Goal: Transaction & Acquisition: Download file/media

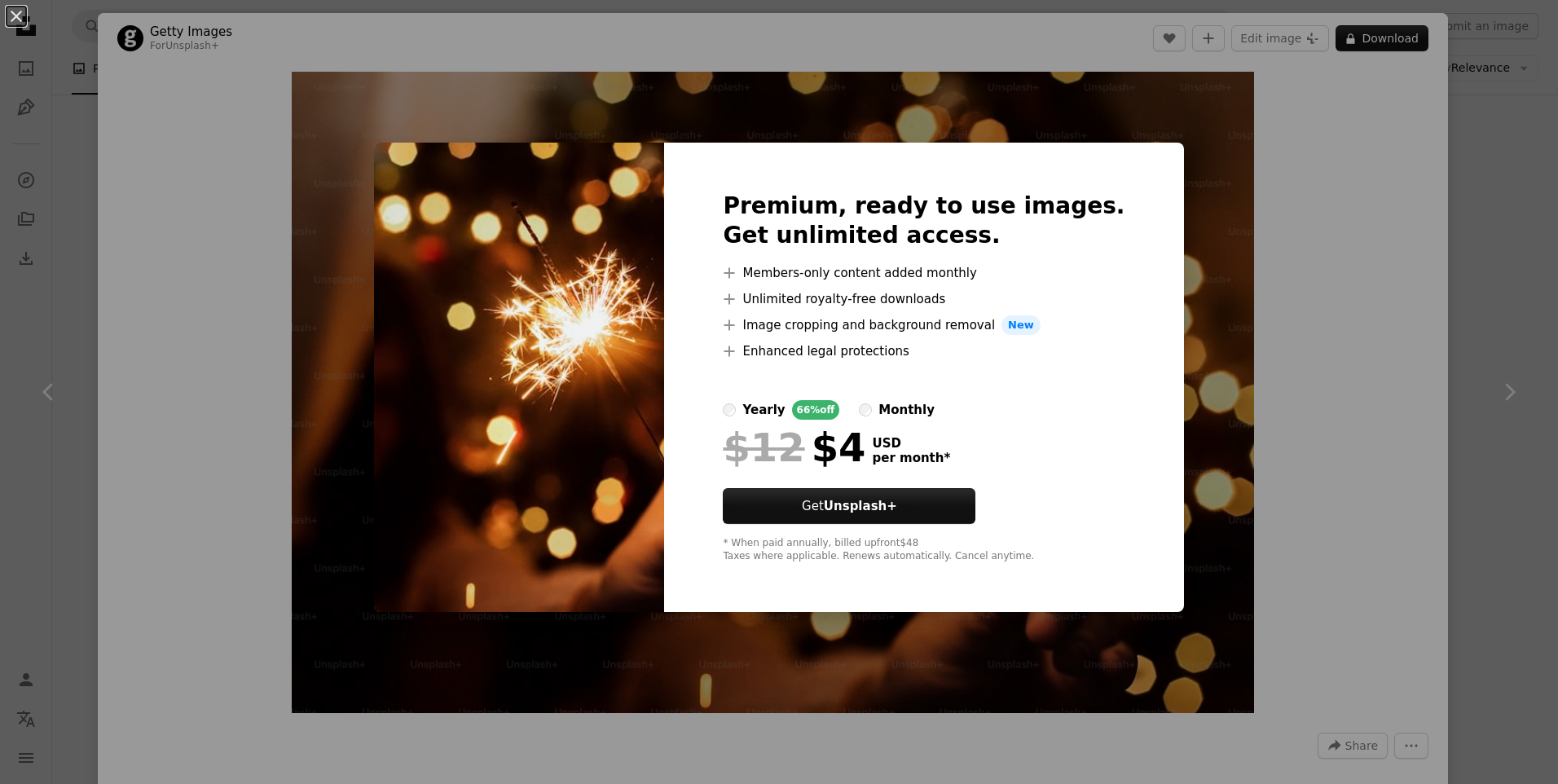
scroll to position [1195, 0]
click at [1228, 385] on div "An X shape Premium, ready to use images. Get unlimited access. A plus sign Memb…" at bounding box center [779, 392] width 1558 height 784
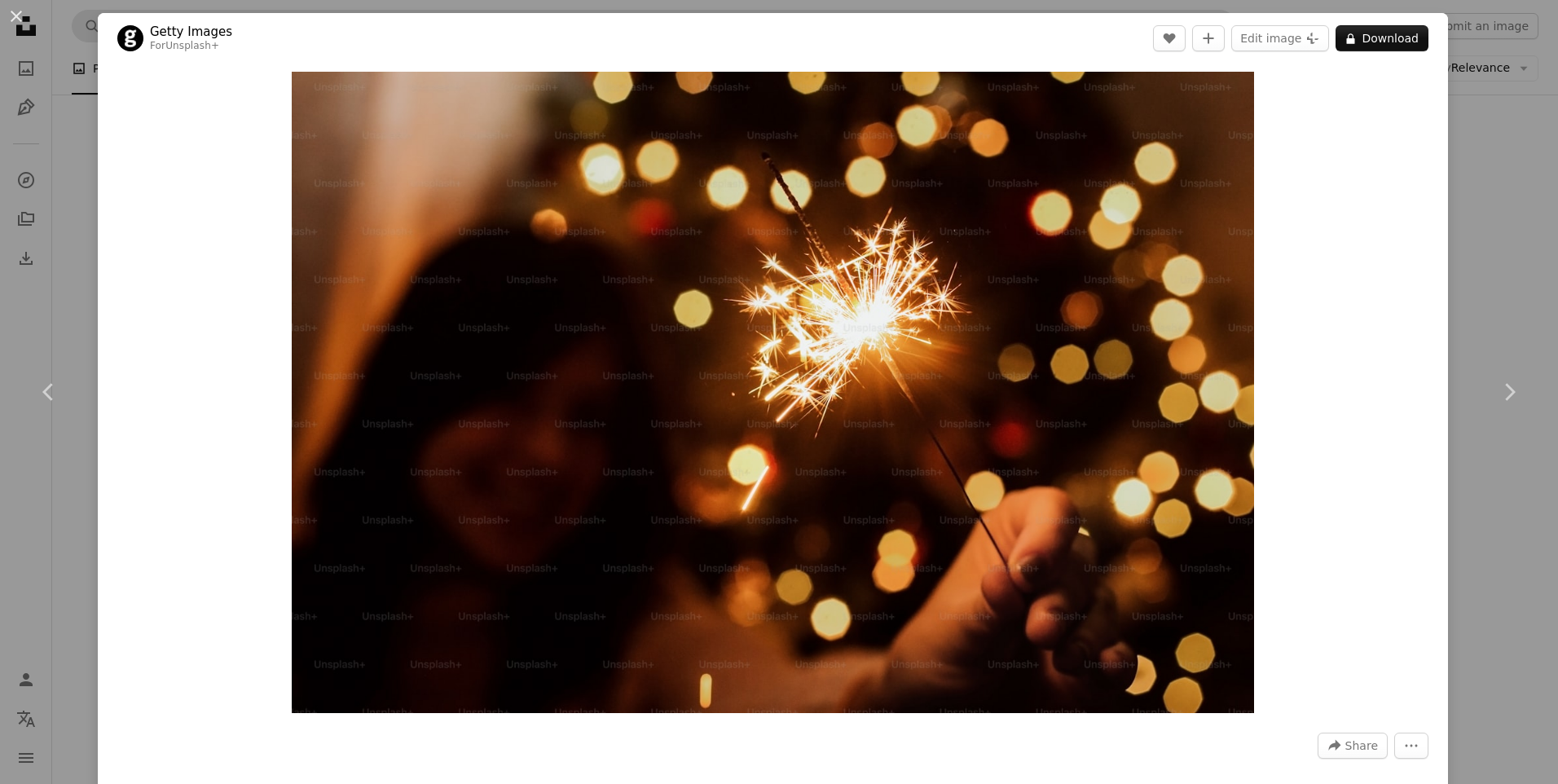
drag, startPoint x: 9, startPoint y: 11, endPoint x: 102, endPoint y: 35, distance: 96.0
click at [26, 17] on button "An X shape" at bounding box center [16, 16] width 20 height 20
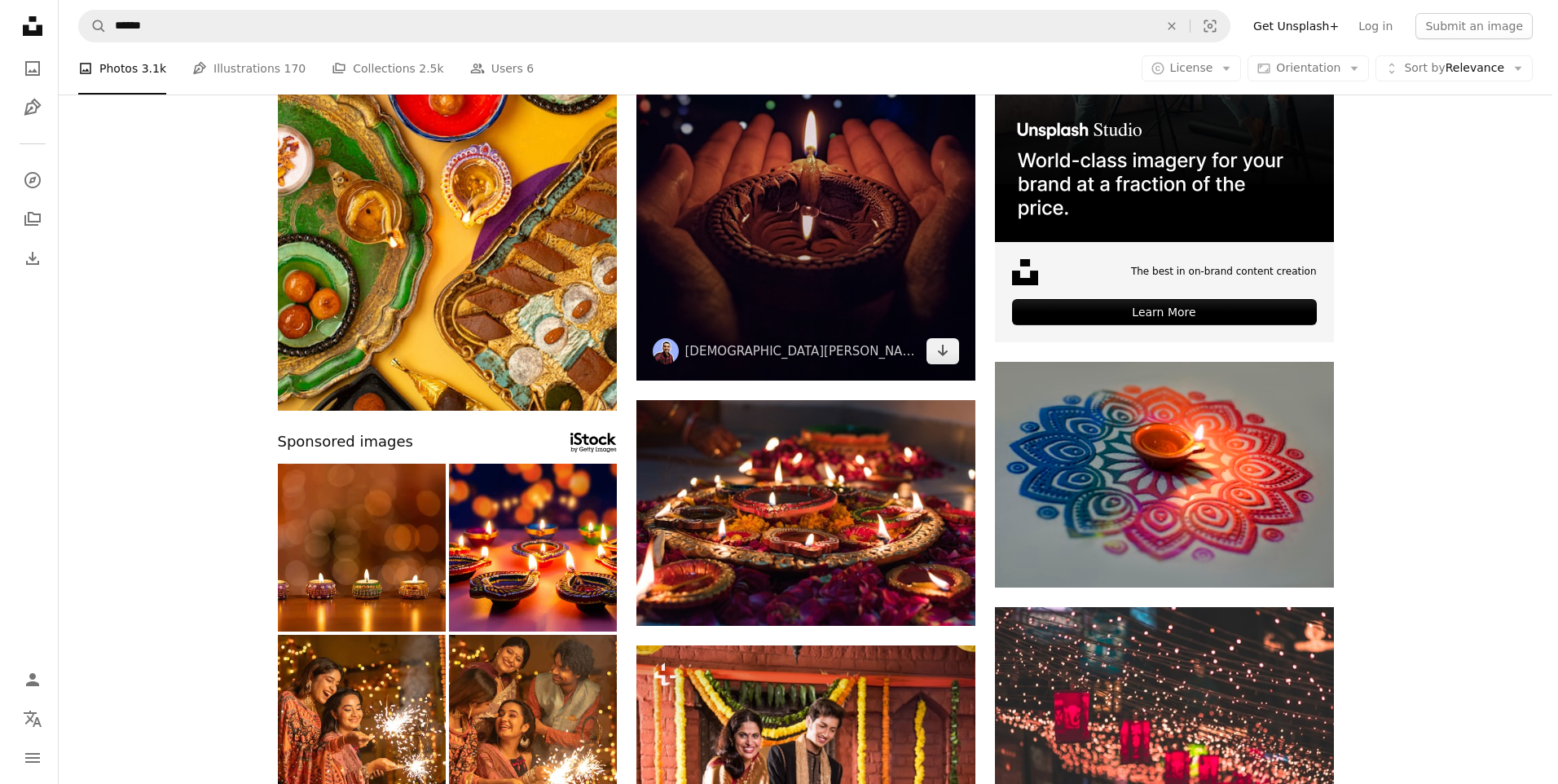
scroll to position [326, 0]
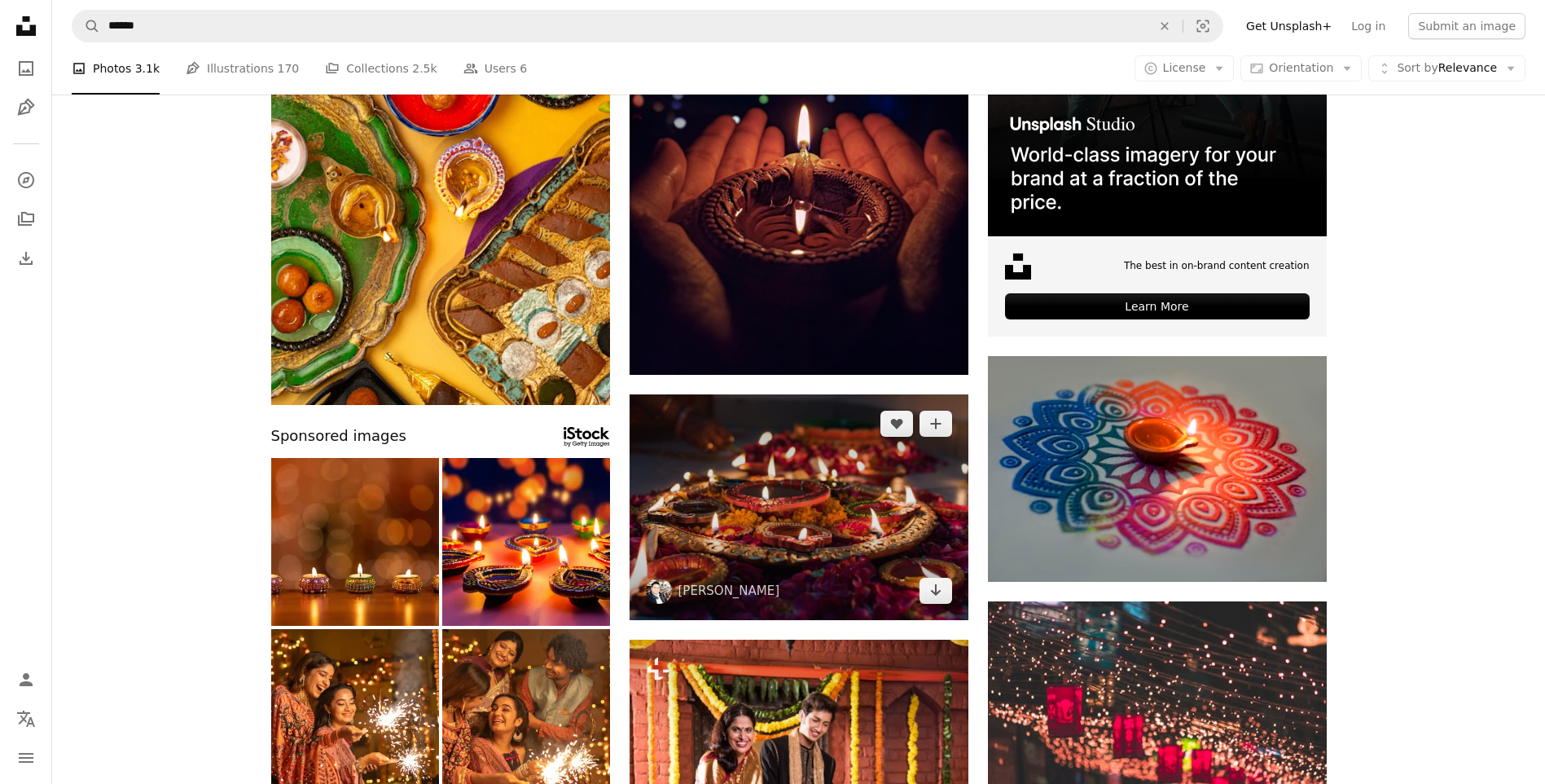
click at [841, 516] on img at bounding box center [799, 506] width 339 height 226
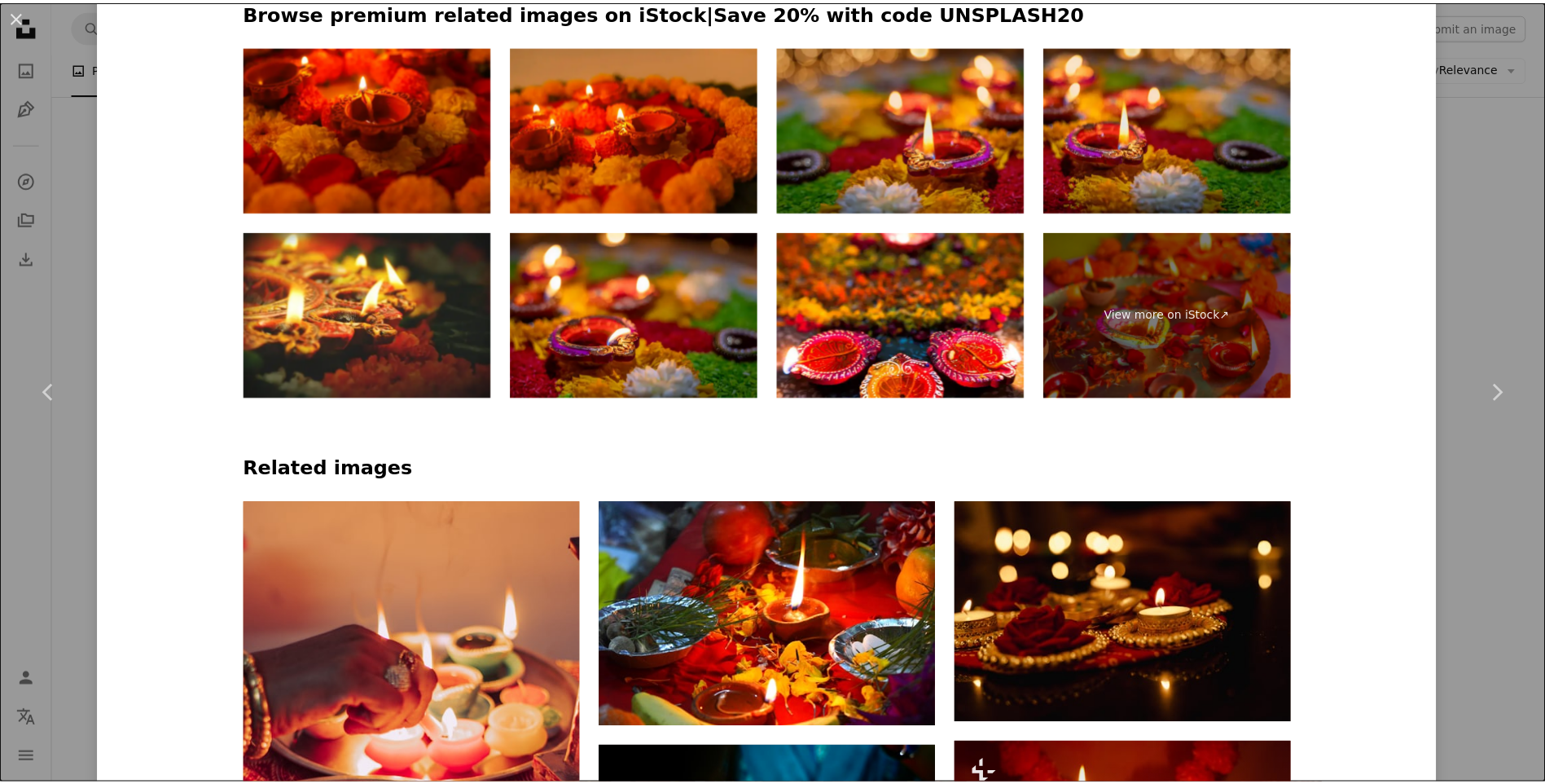
scroll to position [896, 0]
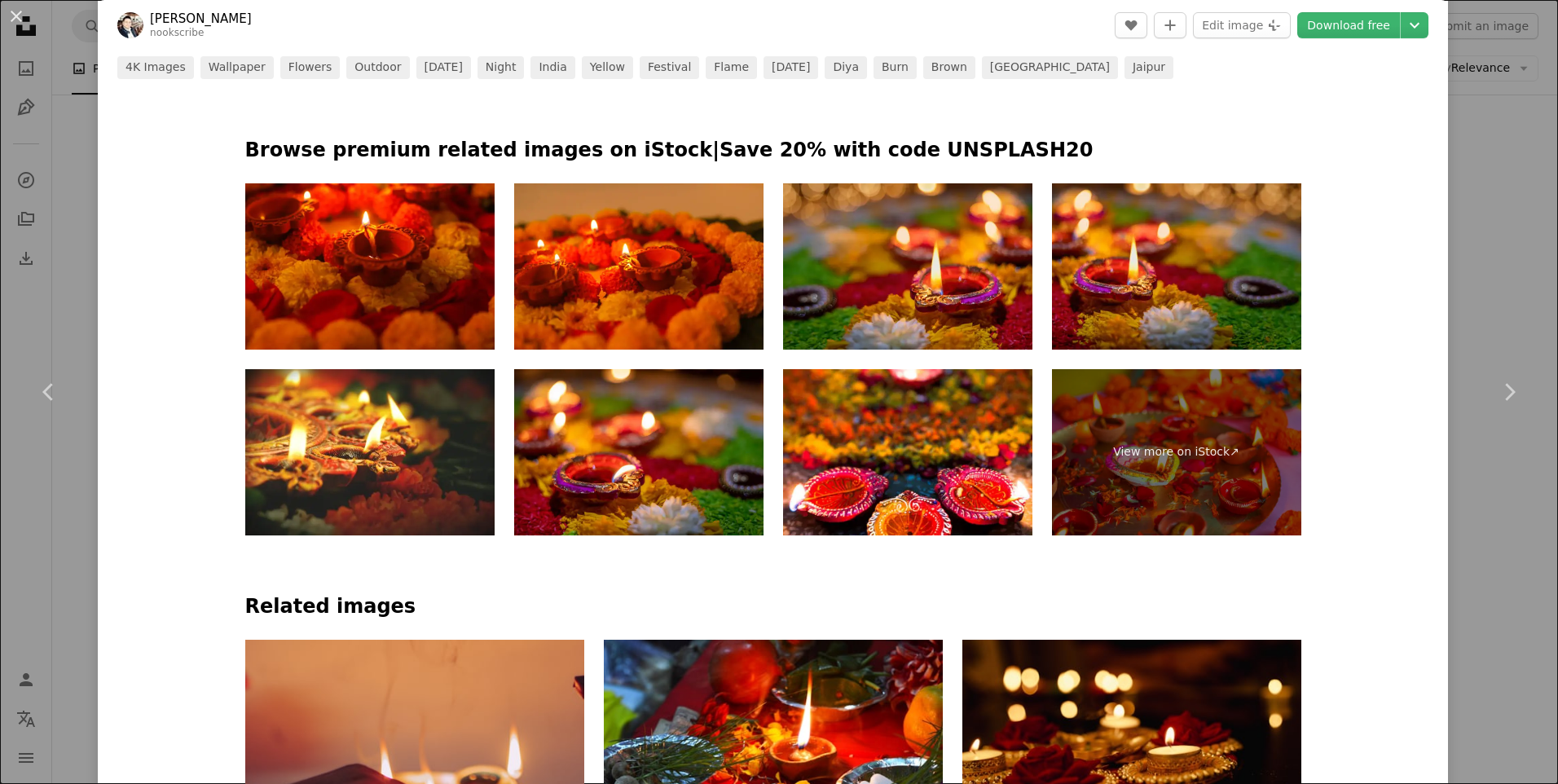
click at [16, 12] on button "An X shape" at bounding box center [16, 16] width 20 height 20
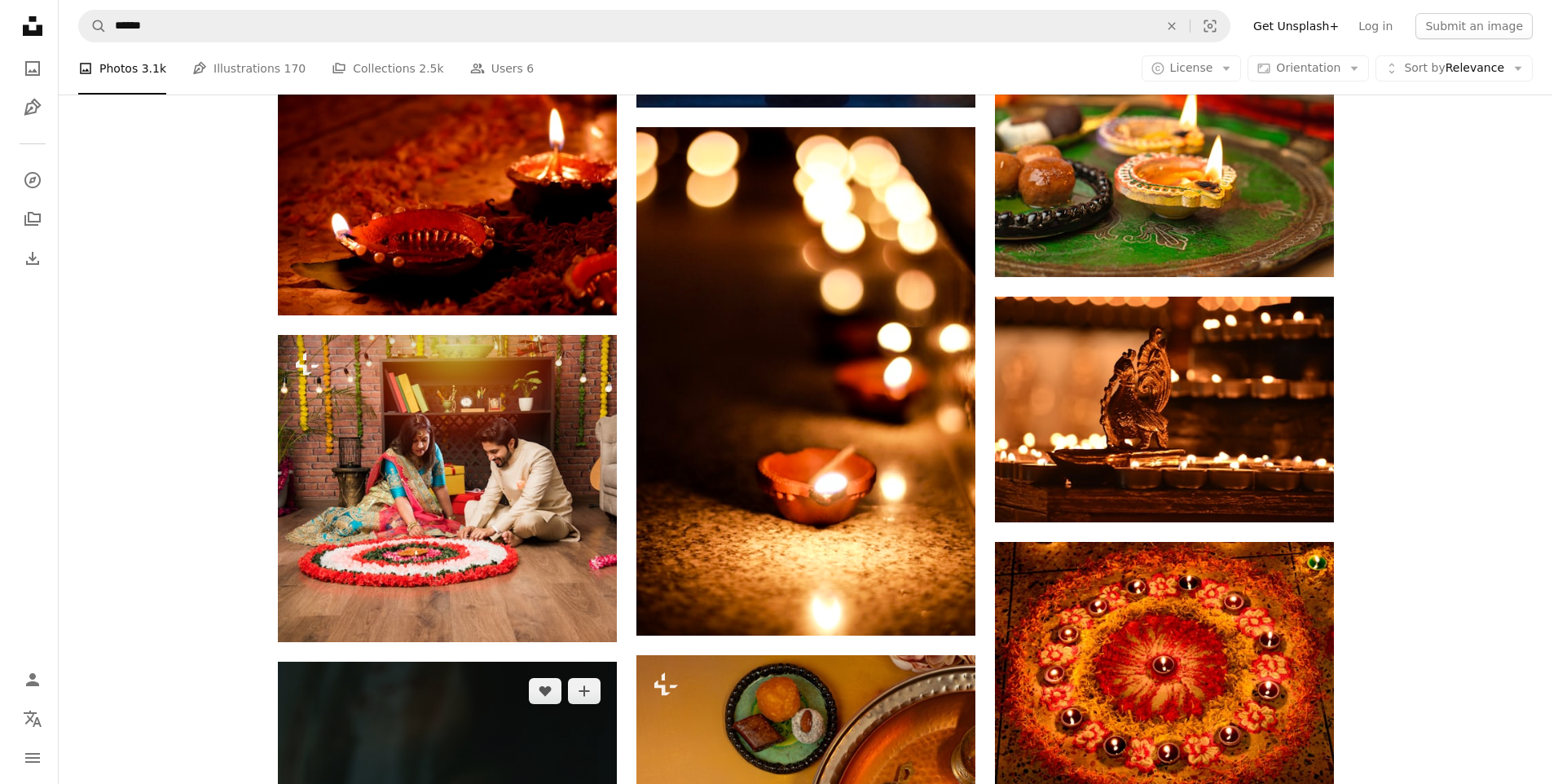
scroll to position [2118, 0]
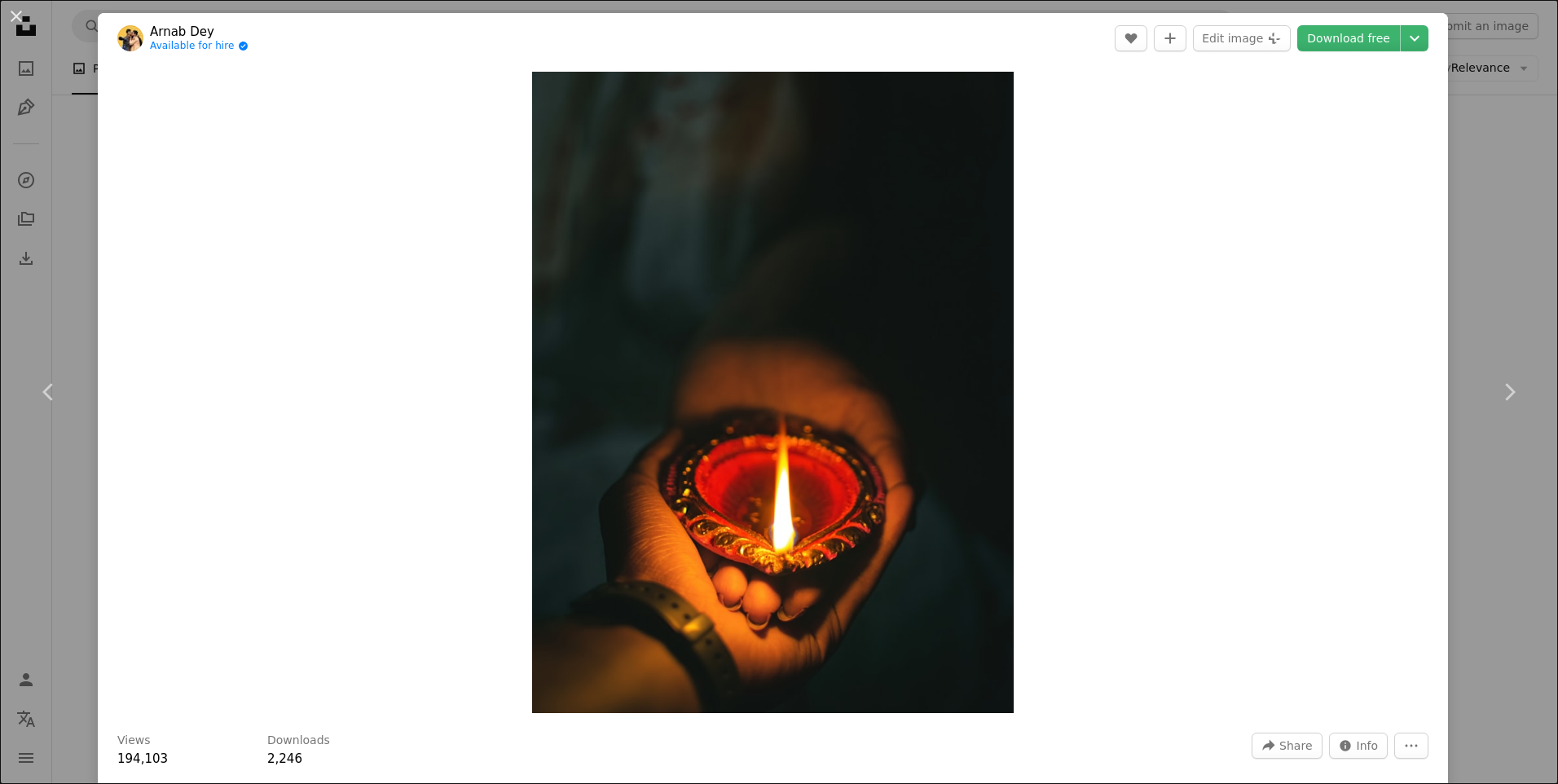
drag, startPoint x: 10, startPoint y: 20, endPoint x: 202, endPoint y: 105, distance: 210.0
click at [17, 19] on button "An X shape" at bounding box center [16, 16] width 20 height 20
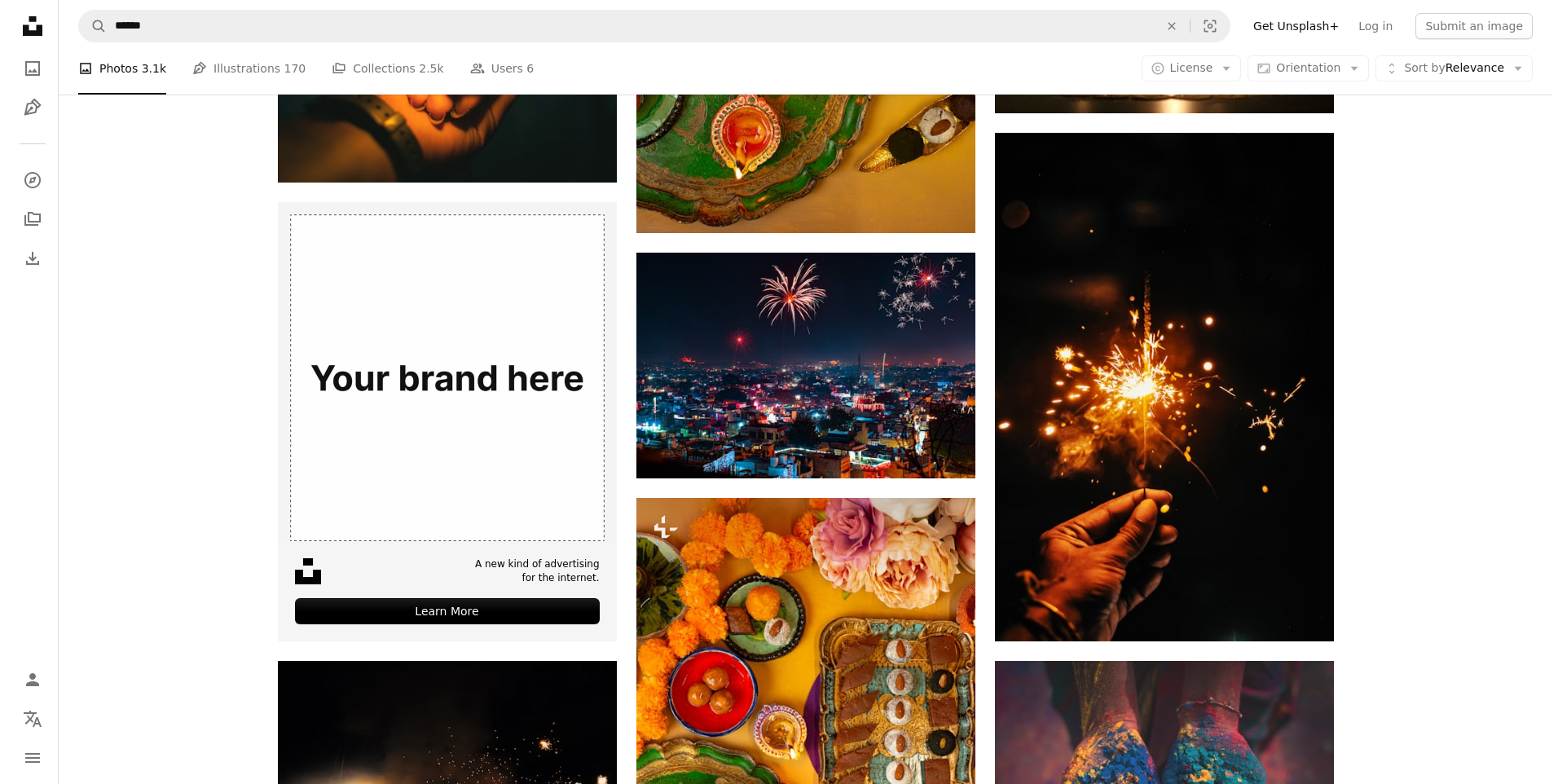
scroll to position [3475, 0]
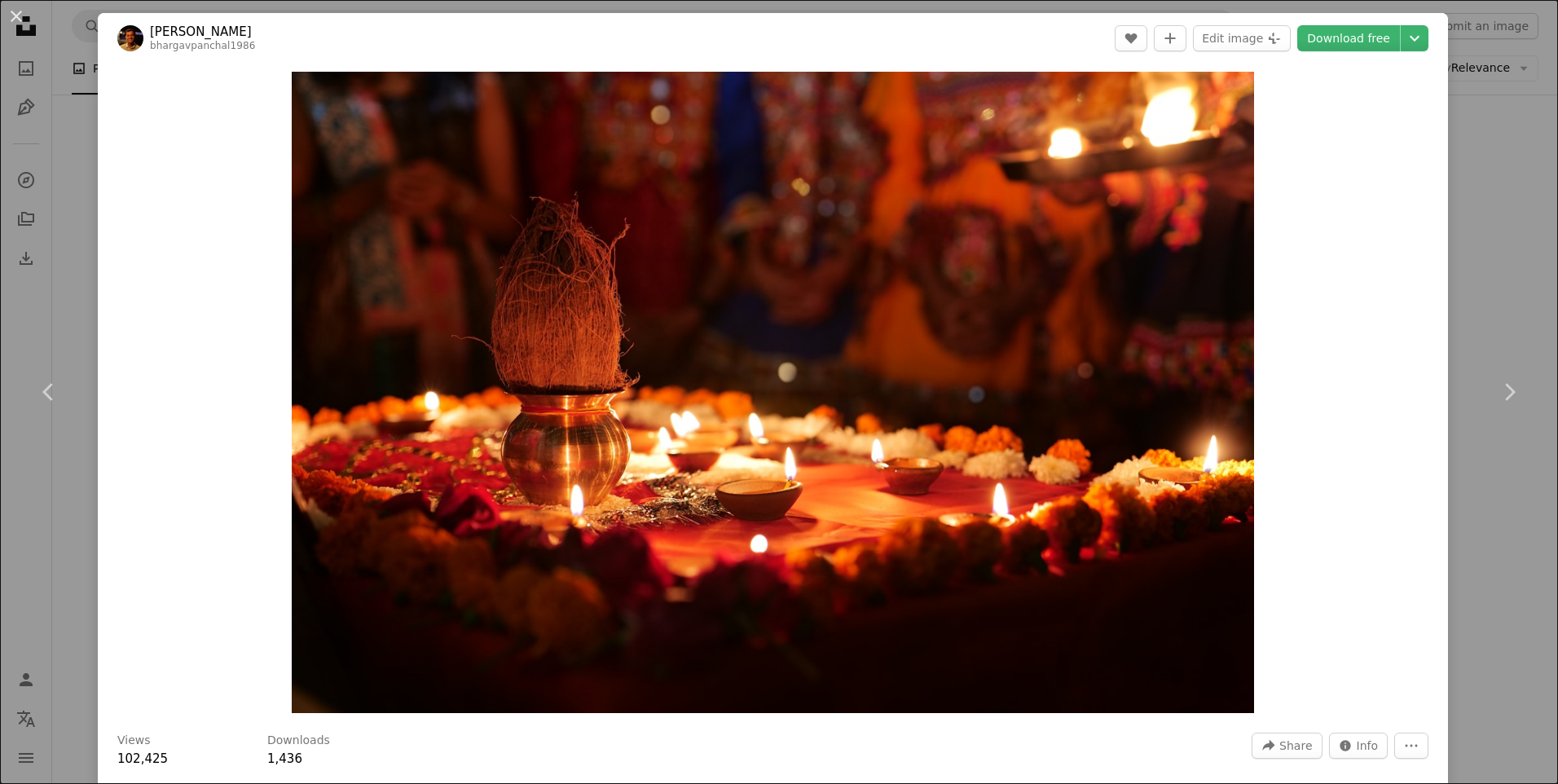
drag, startPoint x: 14, startPoint y: 23, endPoint x: 576, endPoint y: 306, distance: 629.2
click at [26, 25] on button "An X shape" at bounding box center [16, 16] width 20 height 20
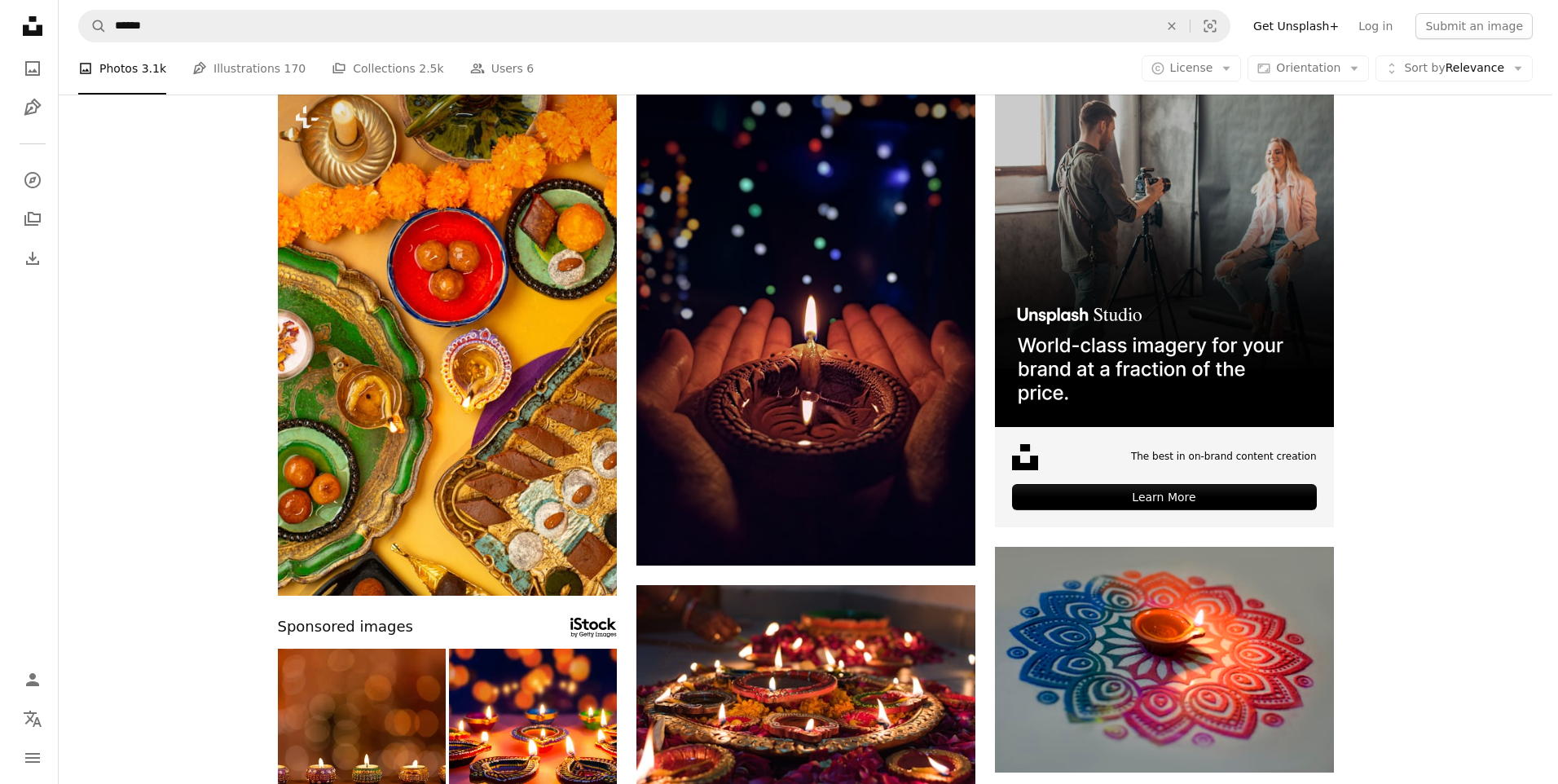
scroll to position [705, 0]
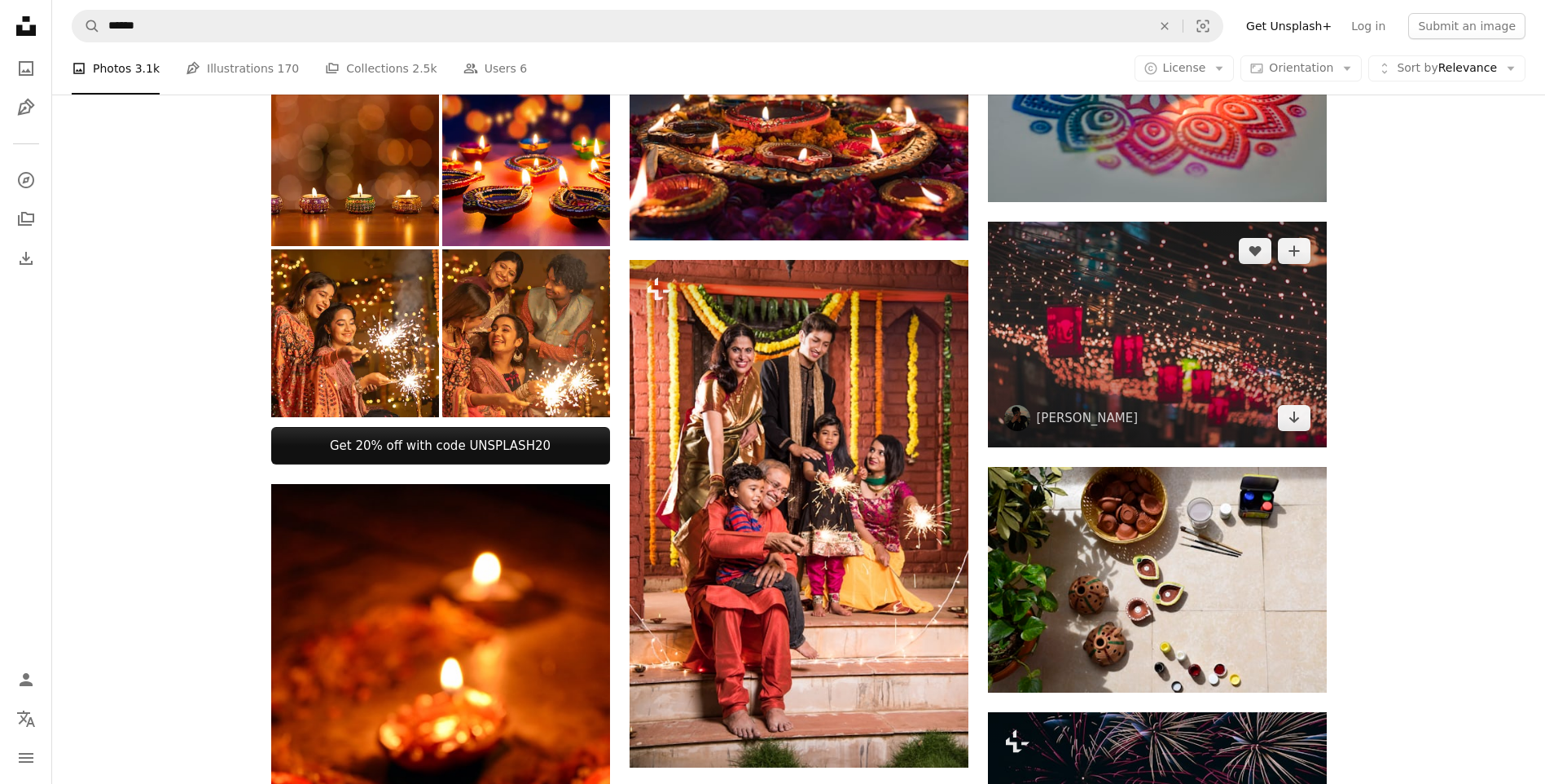
click at [1142, 354] on img at bounding box center [1158, 334] width 339 height 226
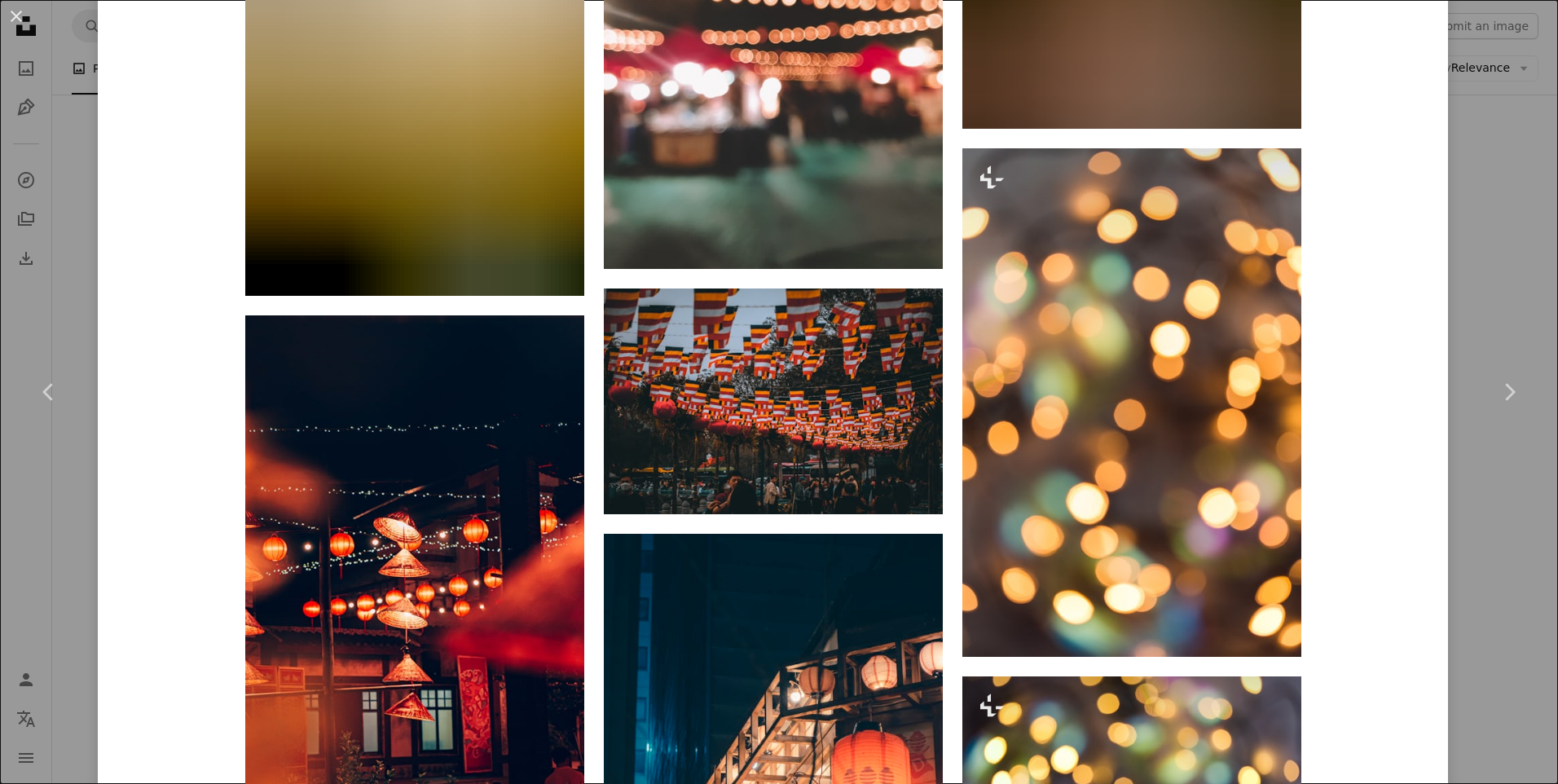
scroll to position [3977, 0]
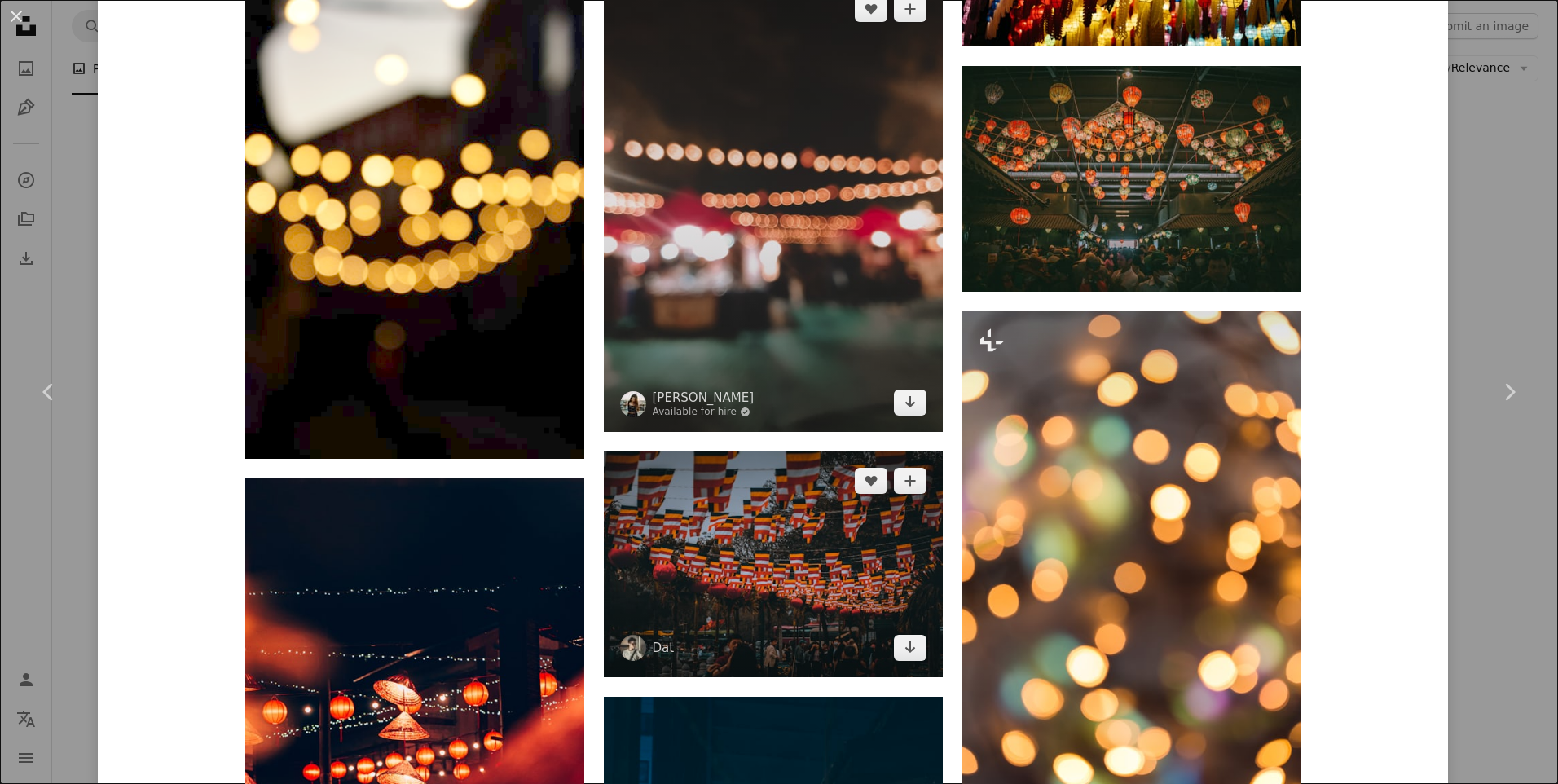
drag, startPoint x: 864, startPoint y: 242, endPoint x: 829, endPoint y: 574, distance: 333.8
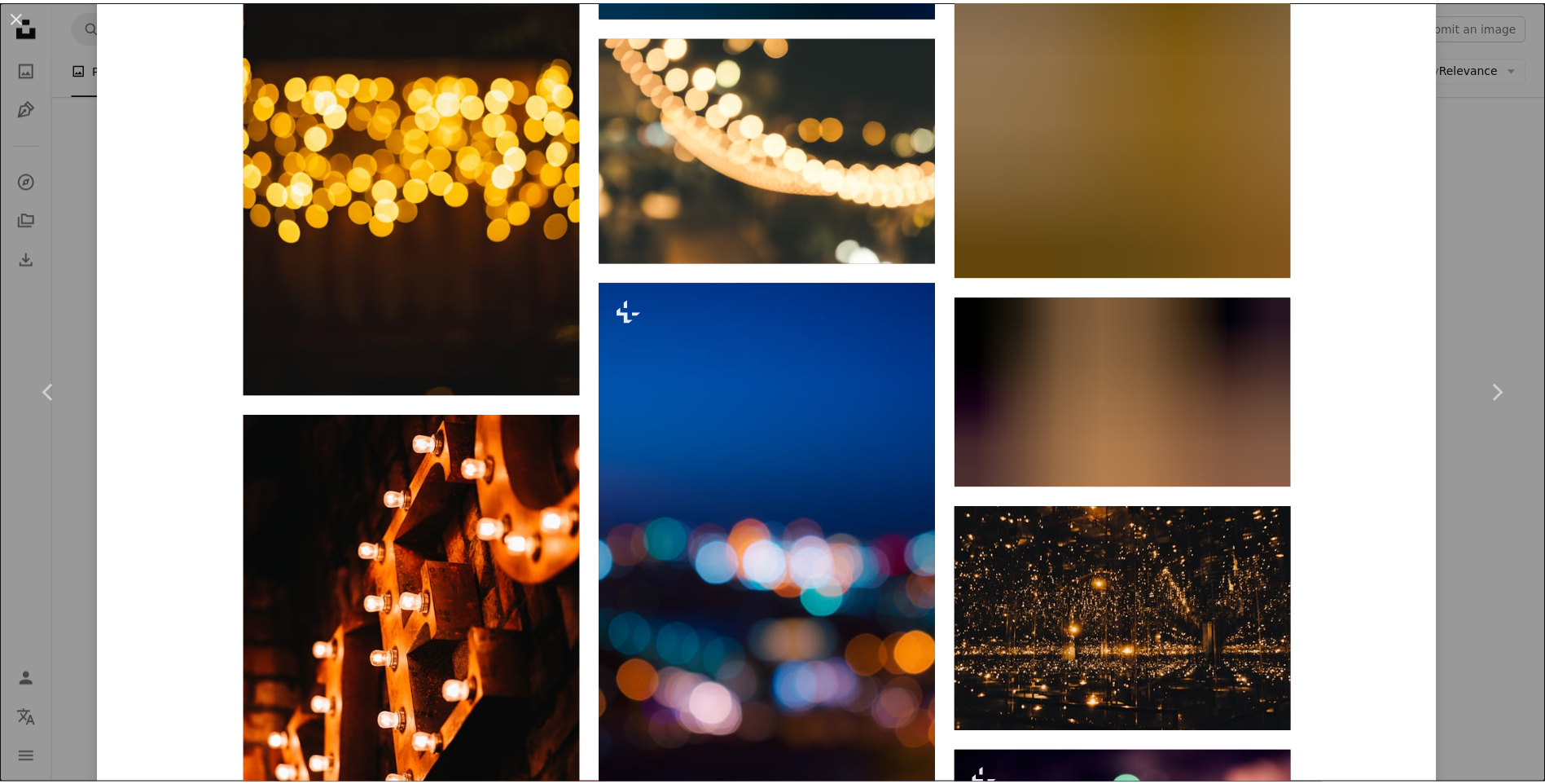
scroll to position [8032, 0]
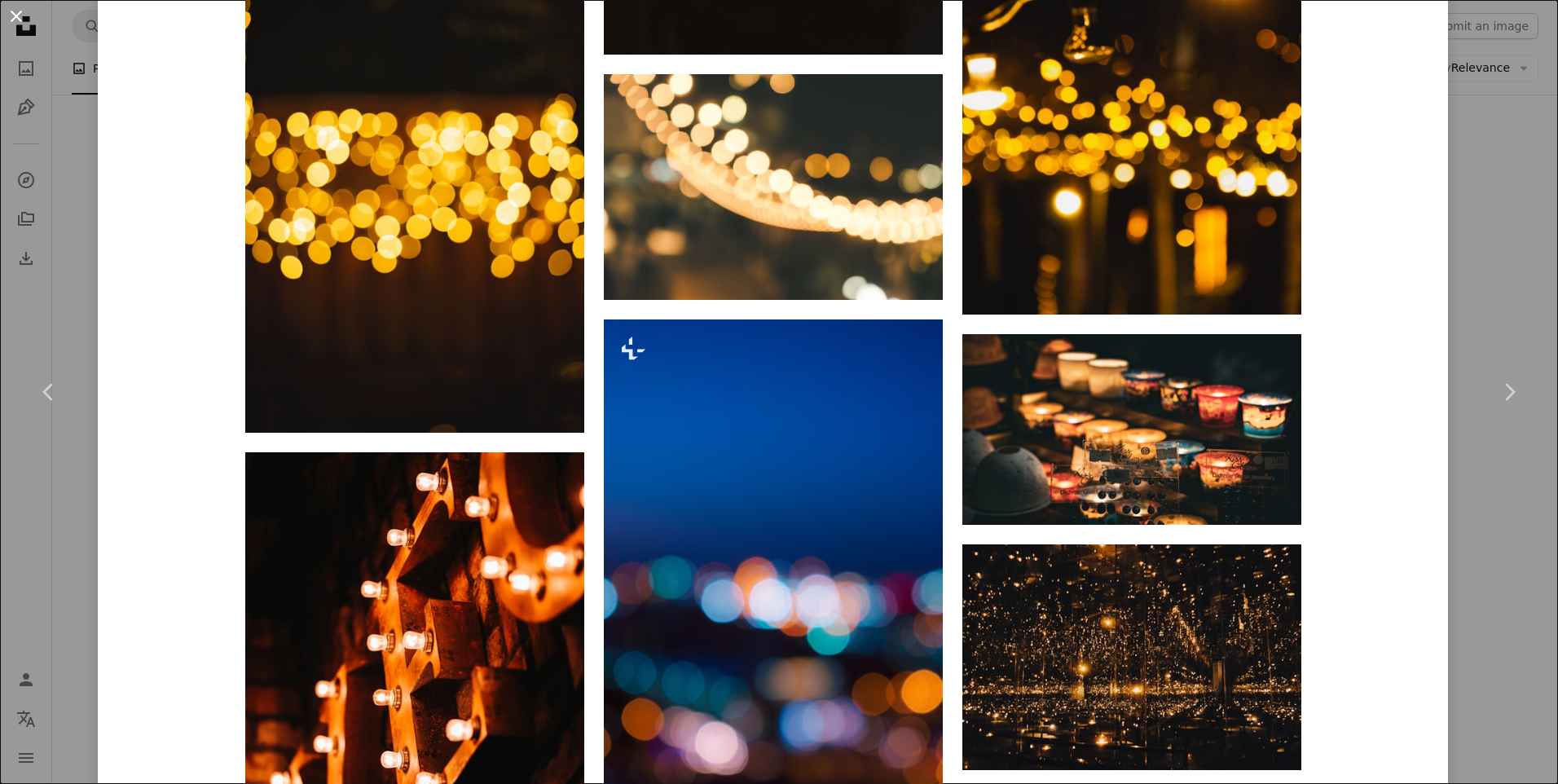
click at [13, 26] on button "An X shape" at bounding box center [16, 16] width 20 height 20
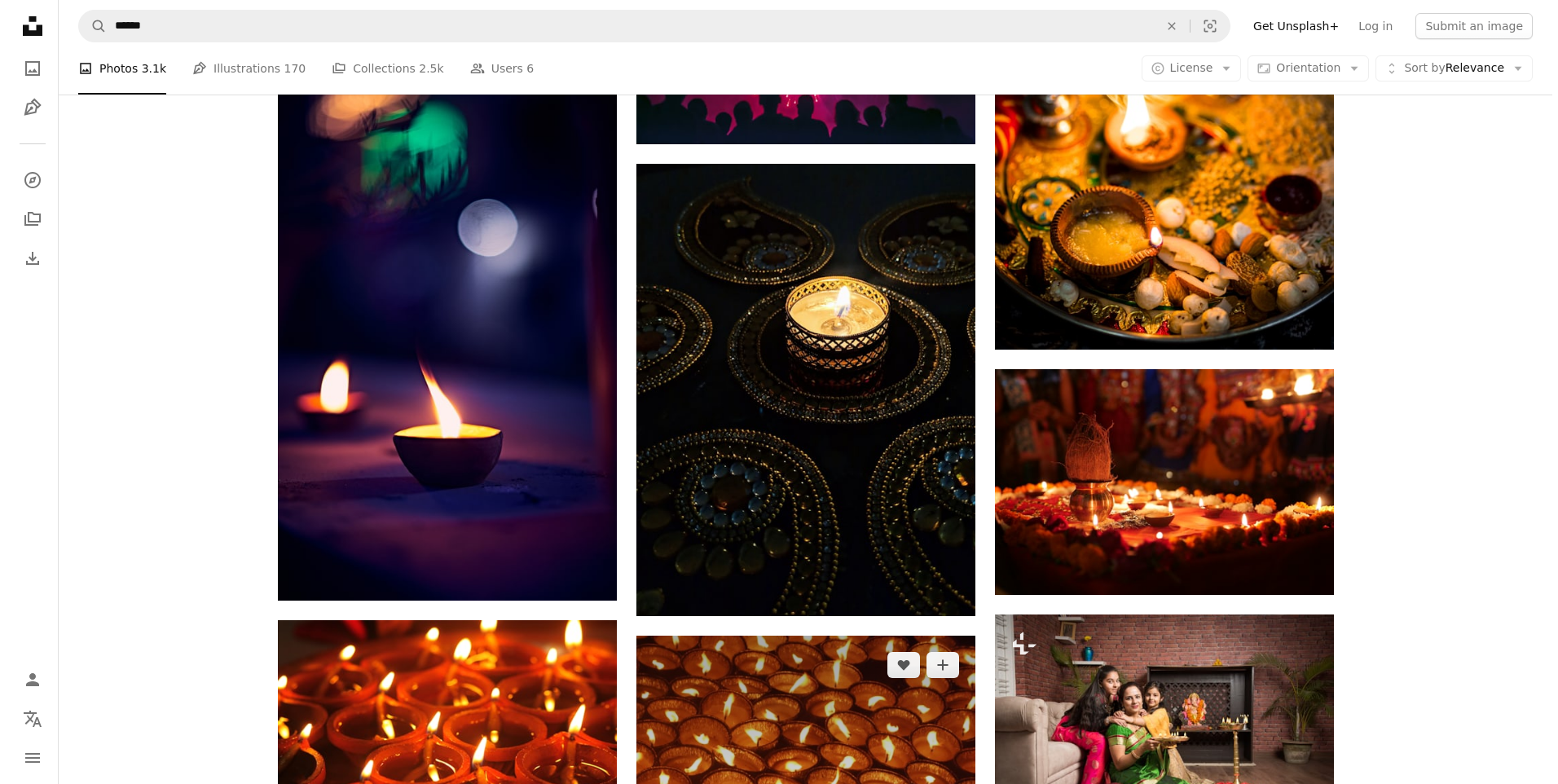
scroll to position [4615, 0]
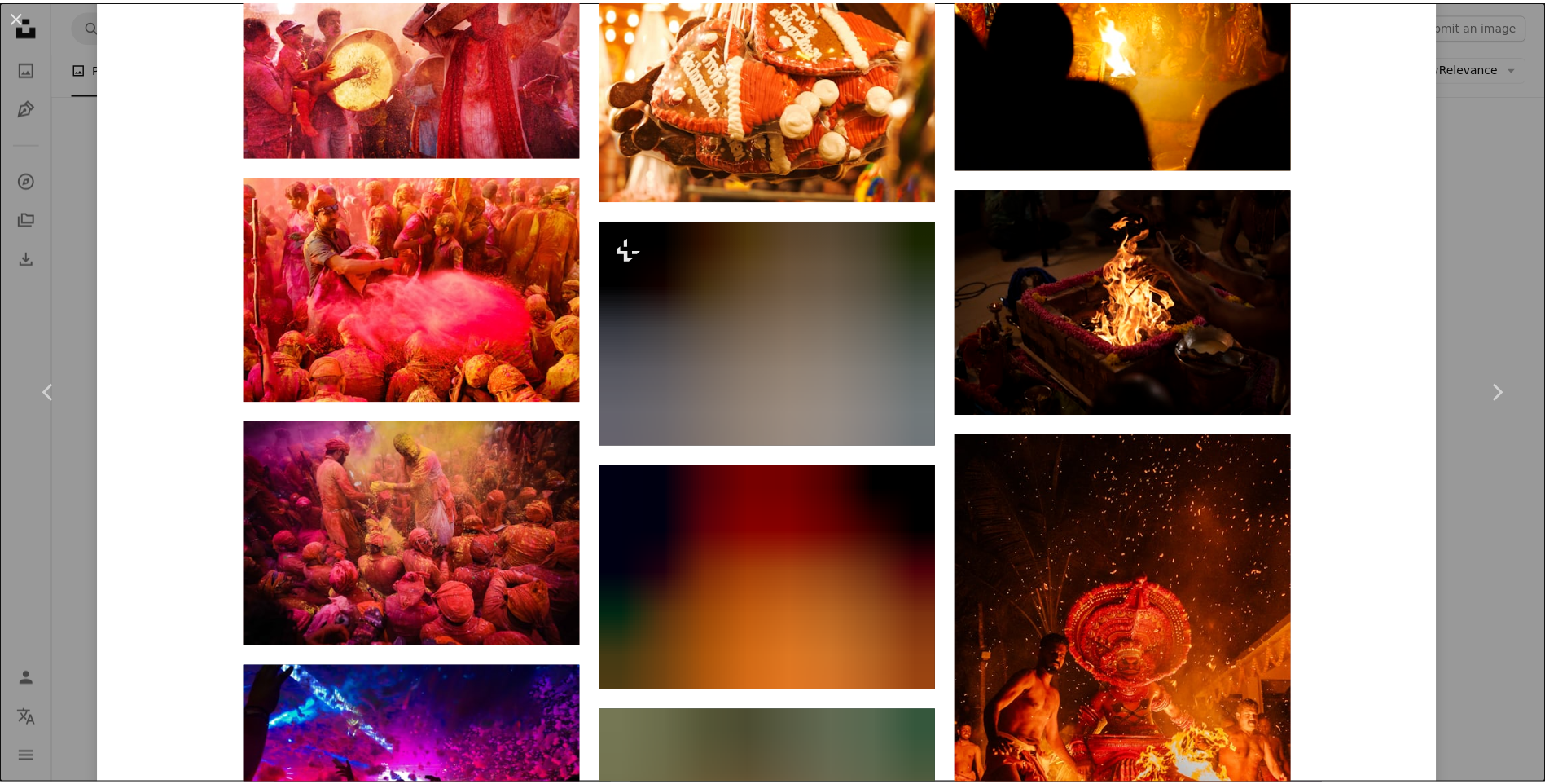
scroll to position [3666, 0]
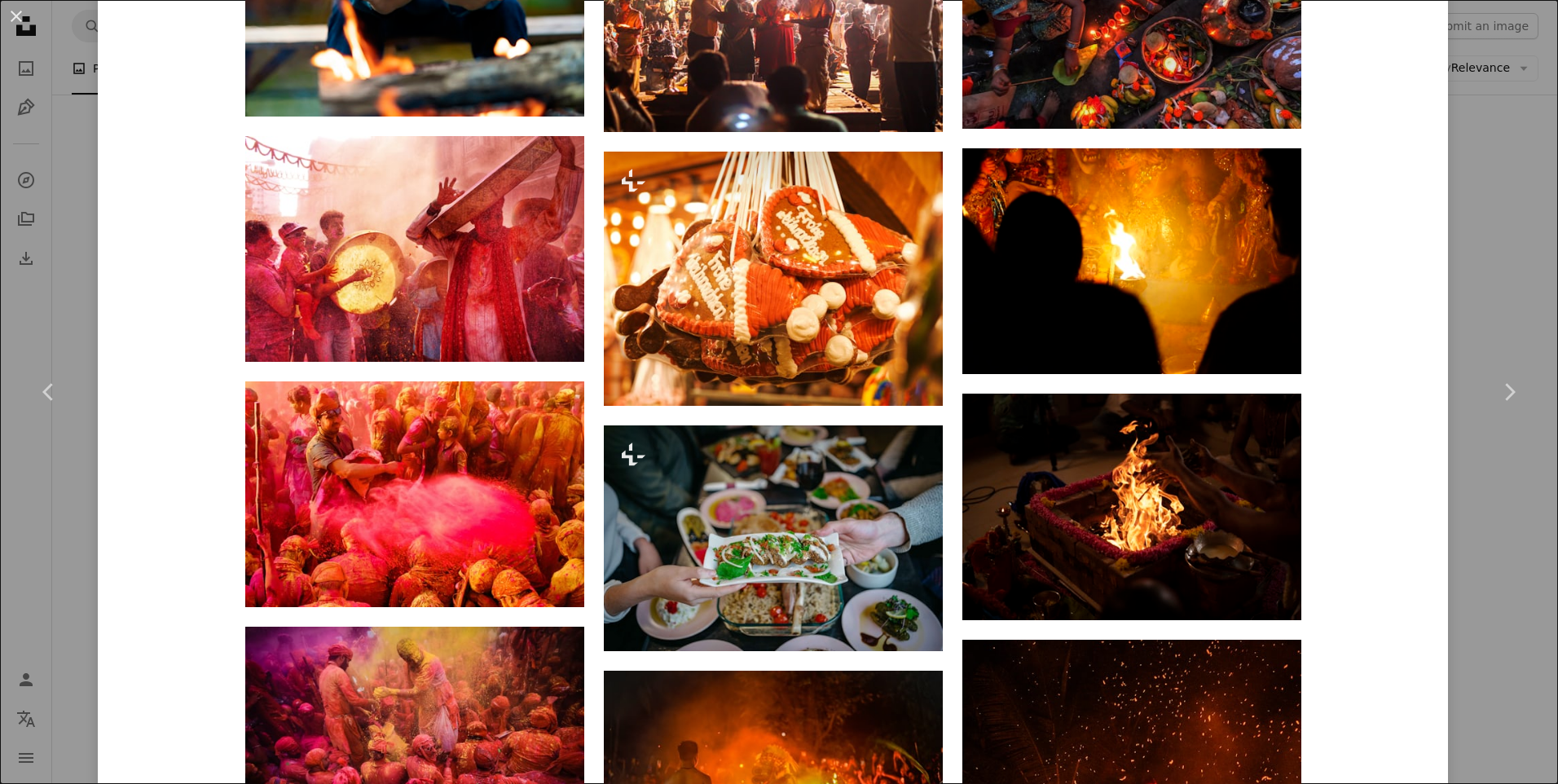
drag, startPoint x: 17, startPoint y: 21, endPoint x: 95, endPoint y: 59, distance: 86.8
click at [20, 23] on button "An X shape" at bounding box center [16, 16] width 20 height 20
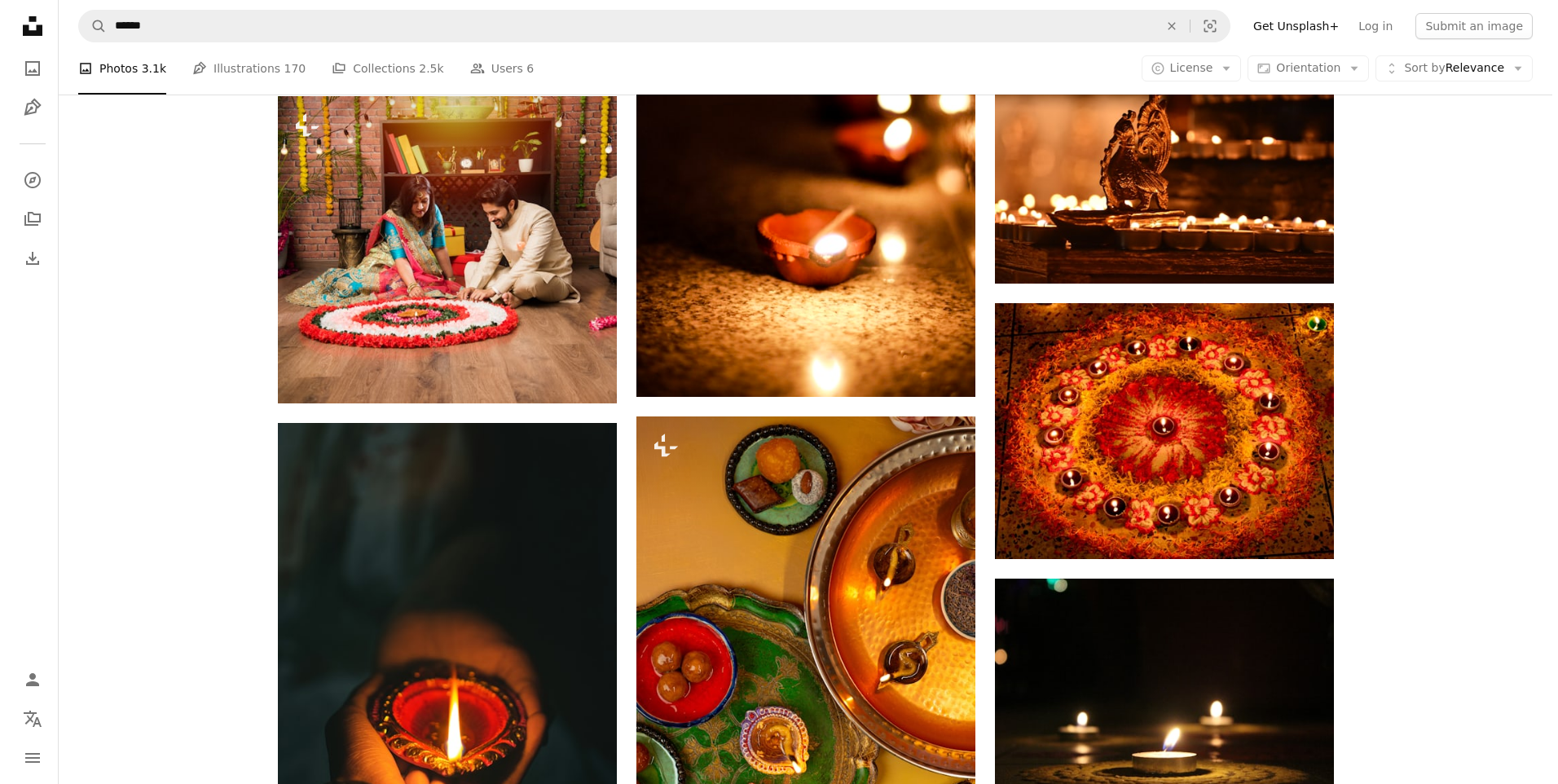
scroll to position [2334, 0]
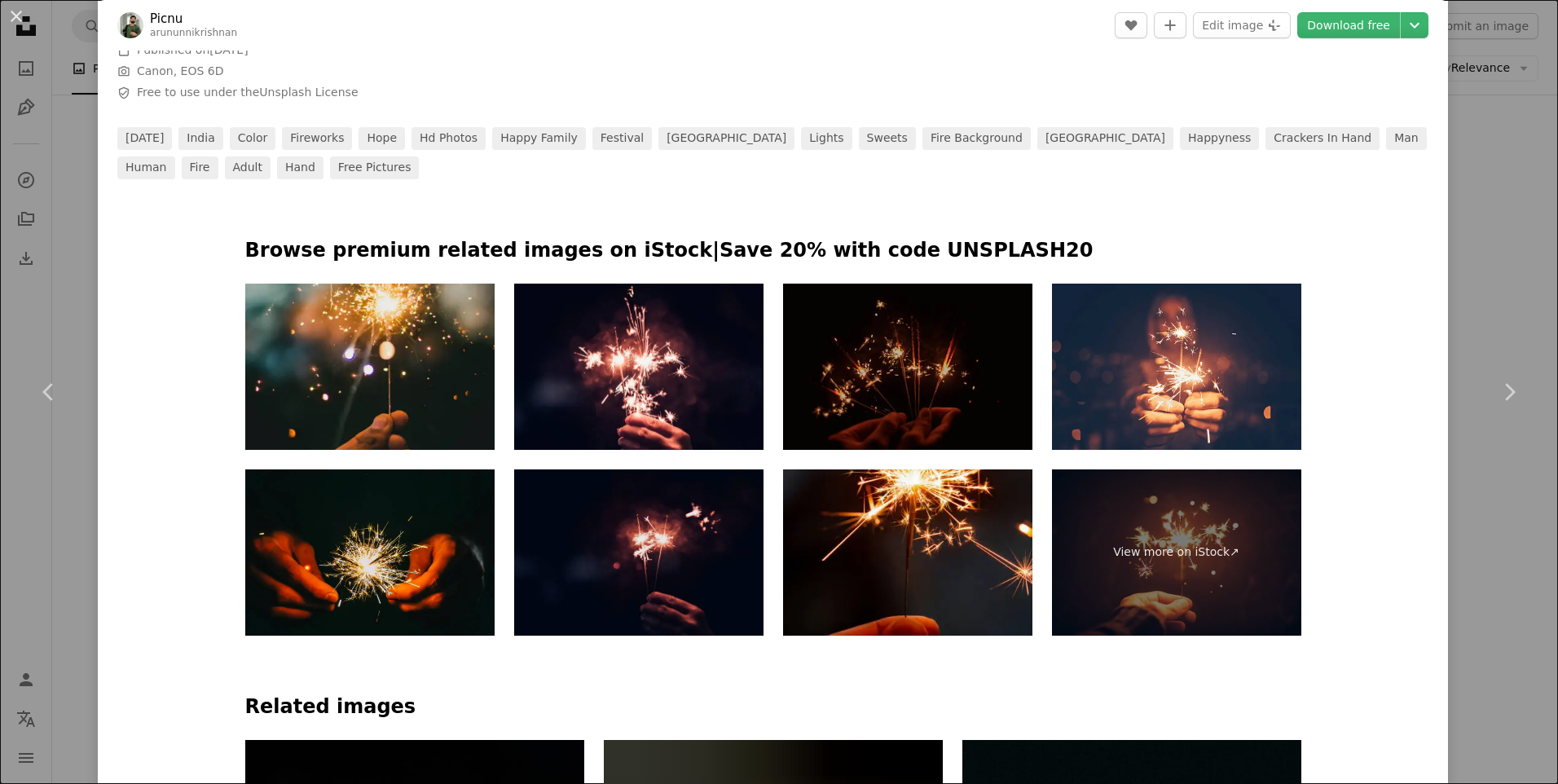
scroll to position [733, 0]
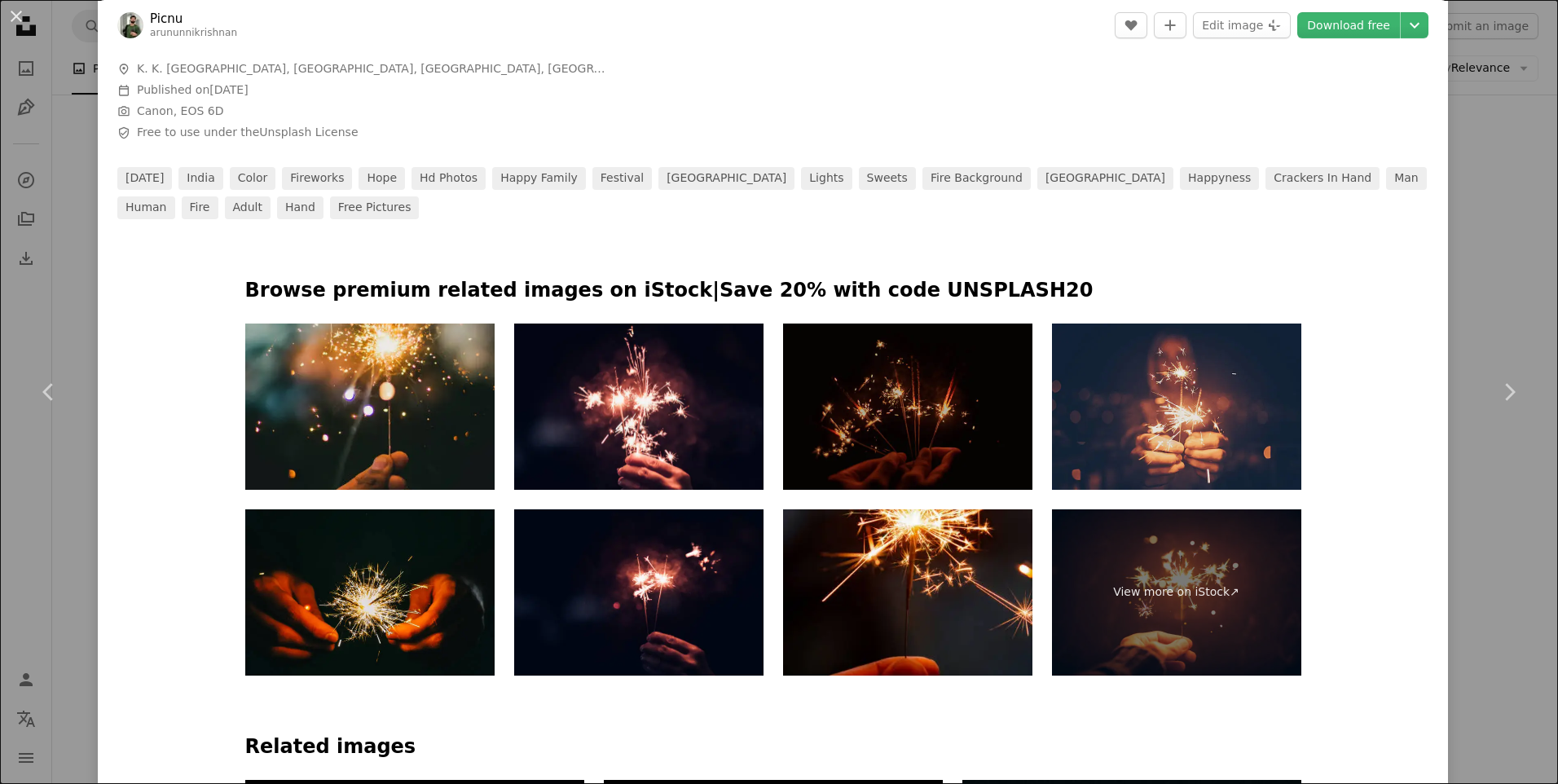
click at [1145, 429] on img at bounding box center [1176, 406] width 249 height 166
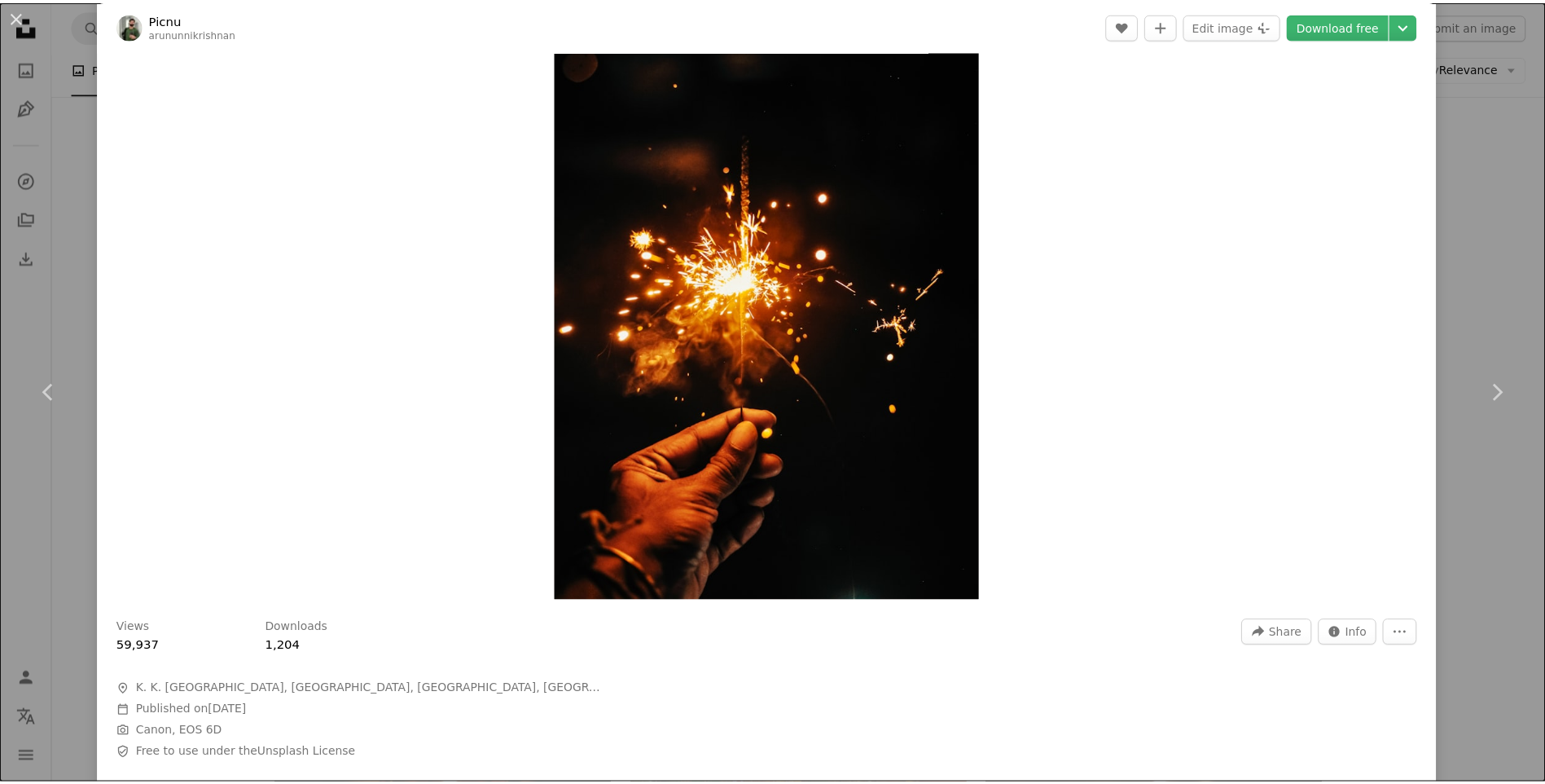
scroll to position [0, 0]
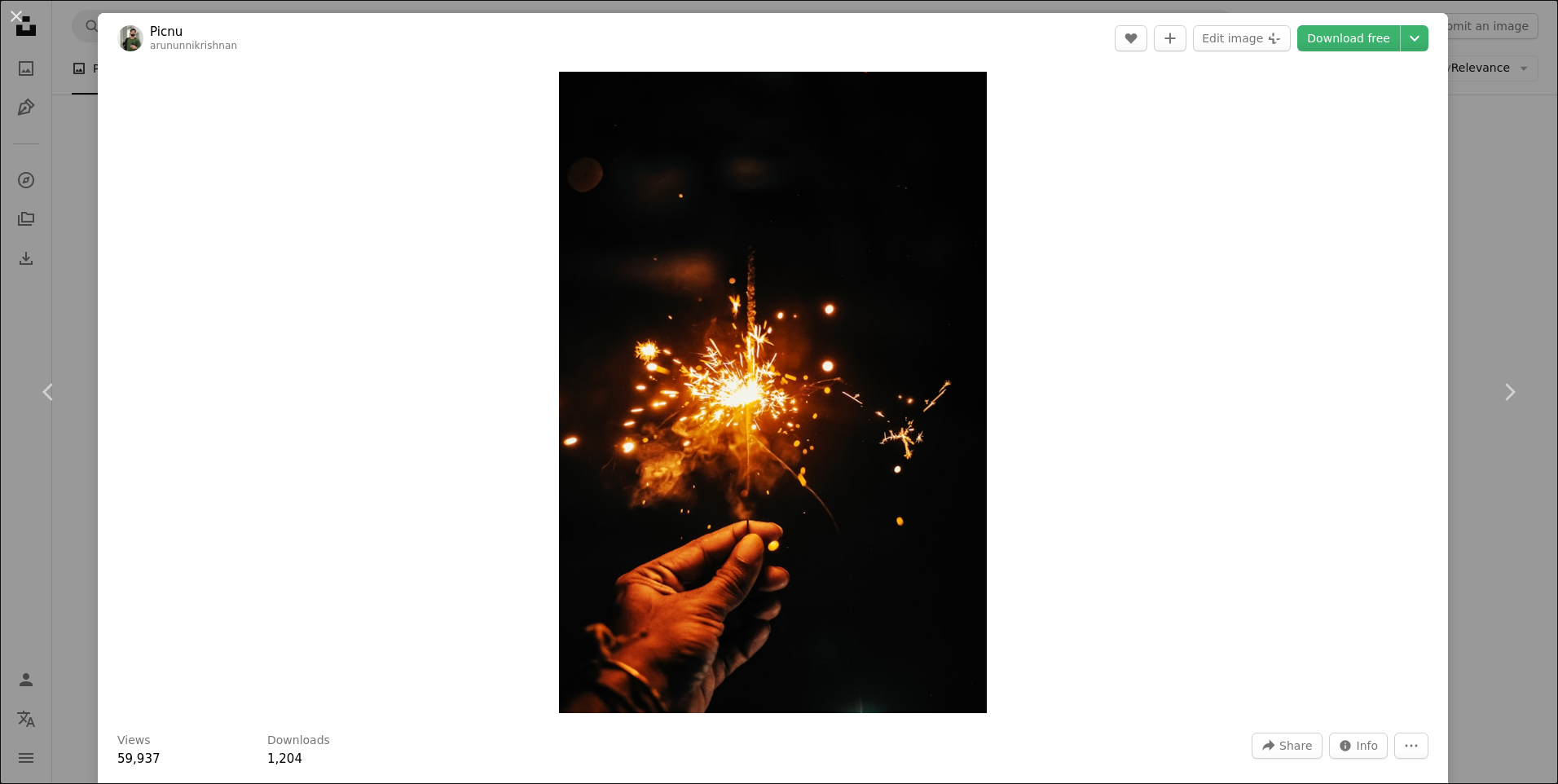
drag, startPoint x: 10, startPoint y: 10, endPoint x: 58, endPoint y: 30, distance: 52.0
click at [10, 10] on button "An X shape" at bounding box center [16, 16] width 20 height 20
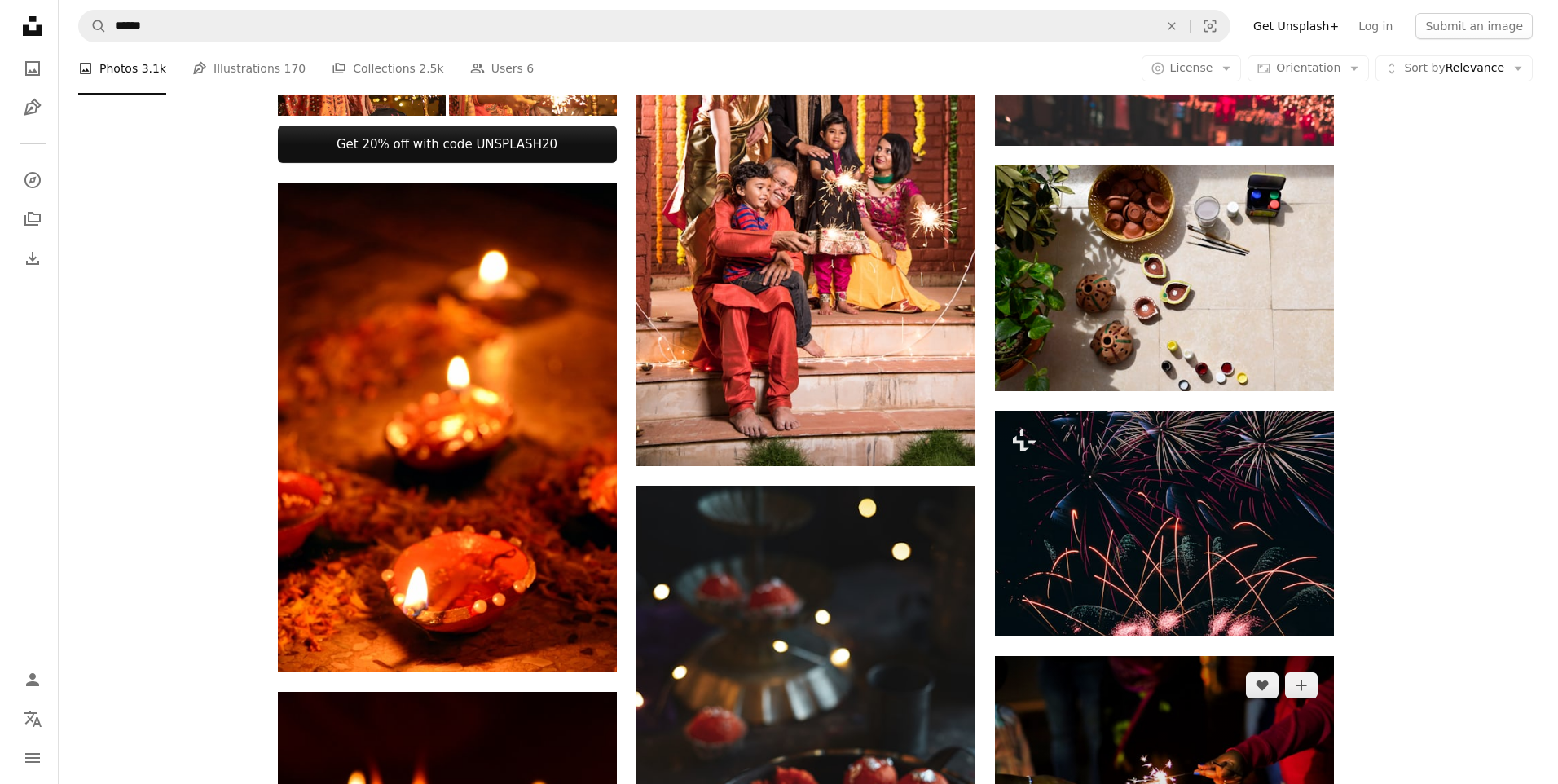
scroll to position [1031, 0]
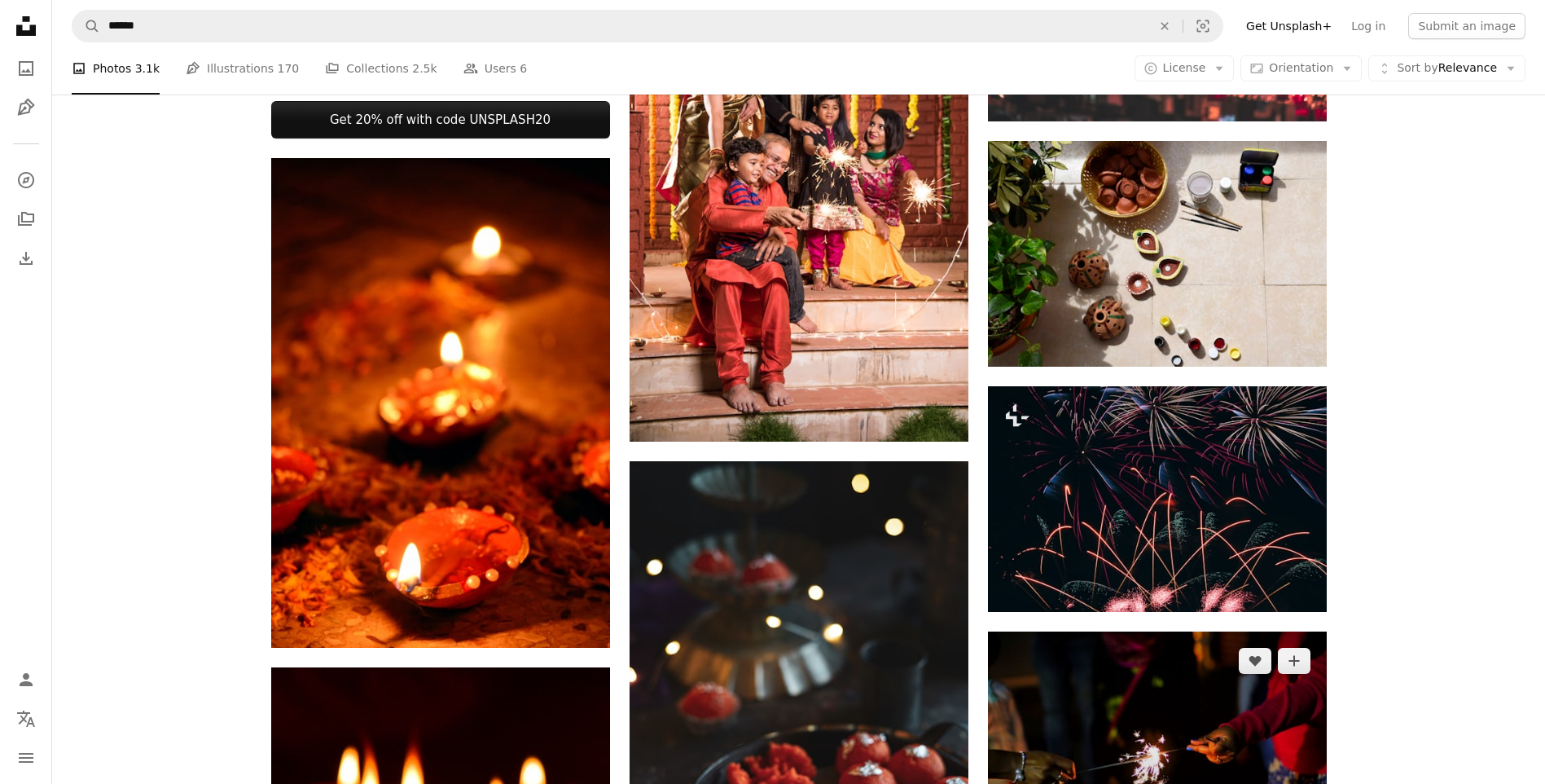
click at [1146, 632] on img at bounding box center [1158, 744] width 339 height 226
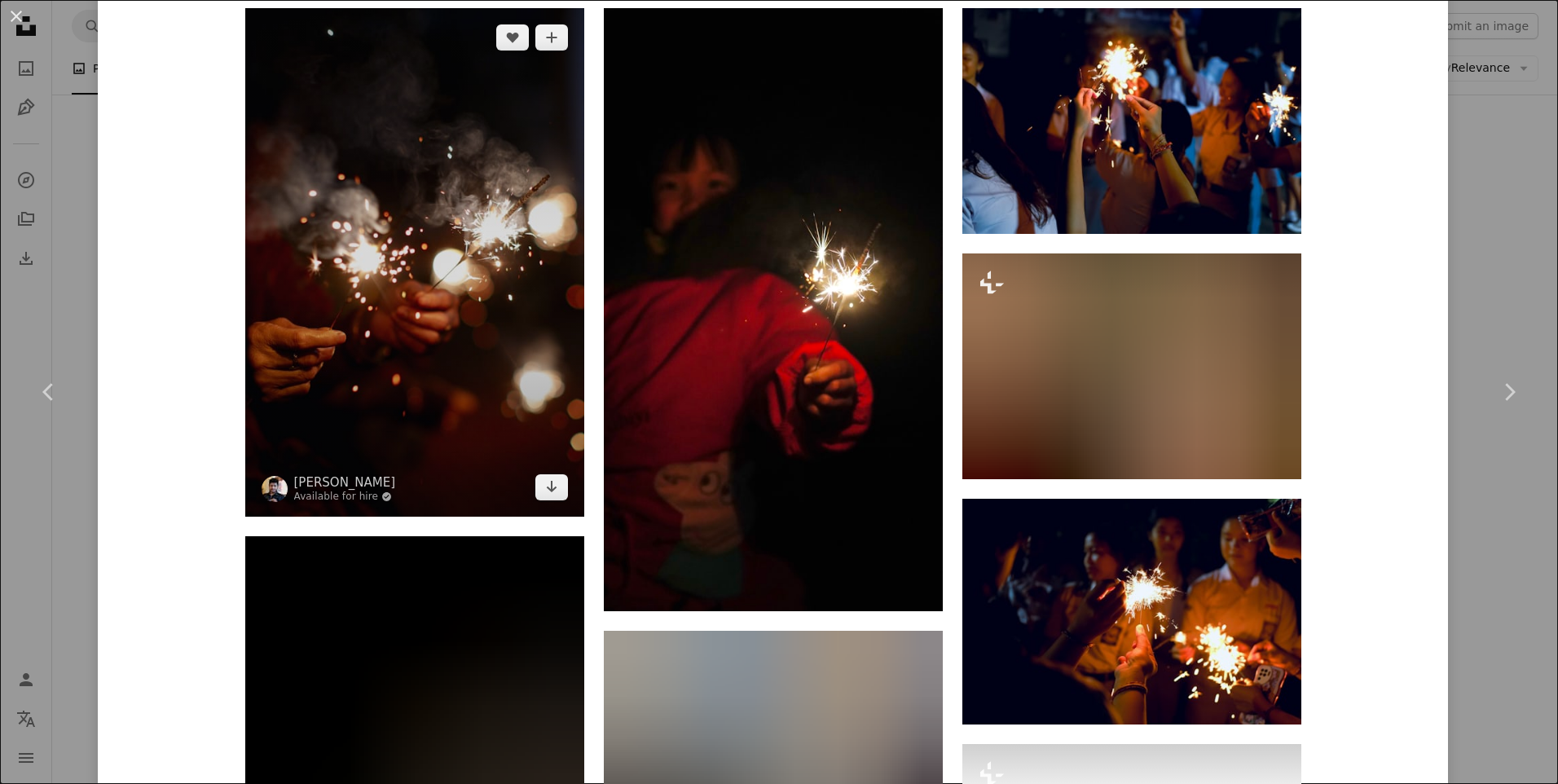
scroll to position [1385, 0]
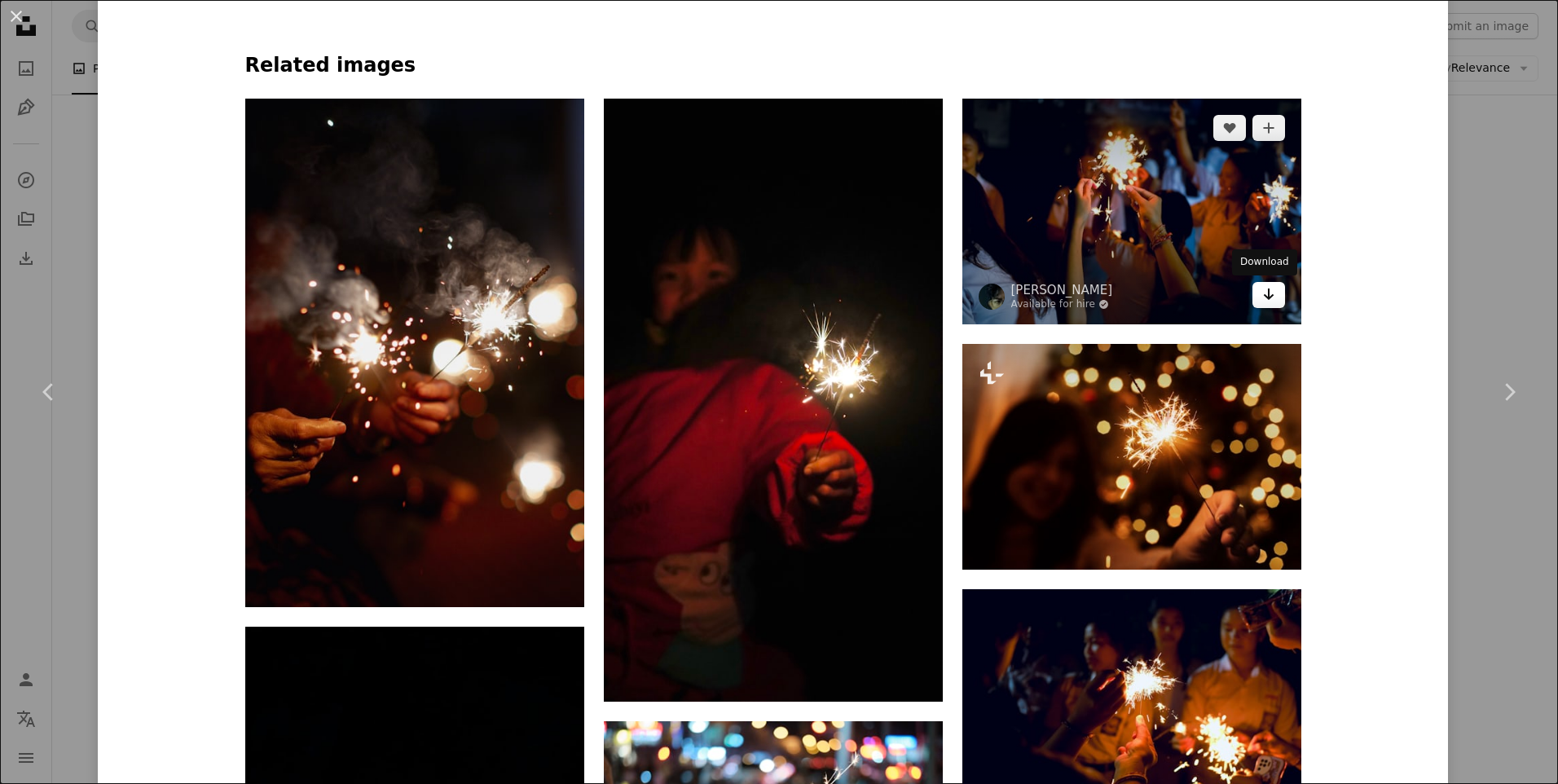
click at [1263, 294] on icon "Arrow pointing down" at bounding box center [1268, 294] width 13 height 20
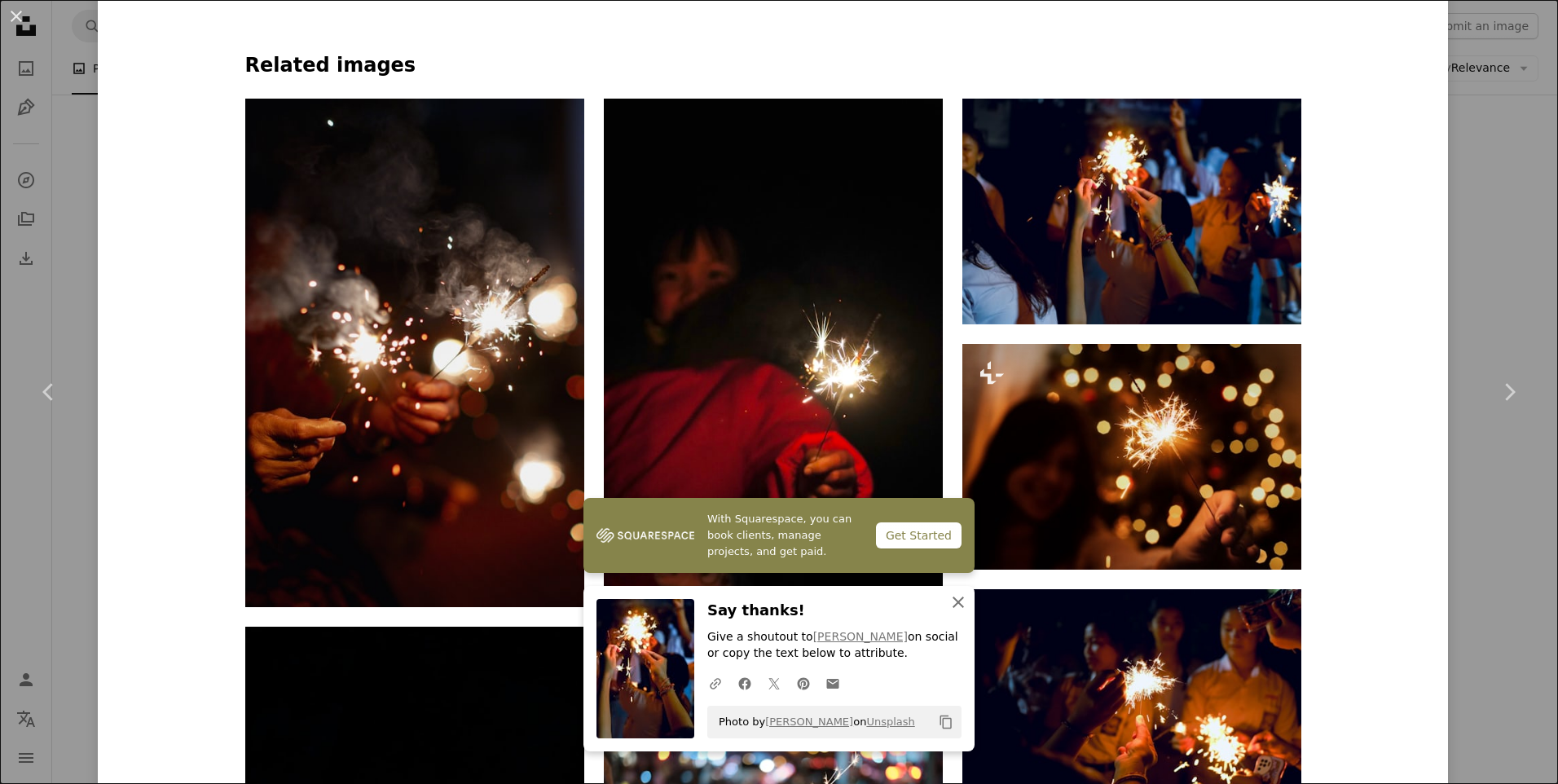
click at [958, 602] on icon "An X shape" at bounding box center [958, 601] width 20 height 20
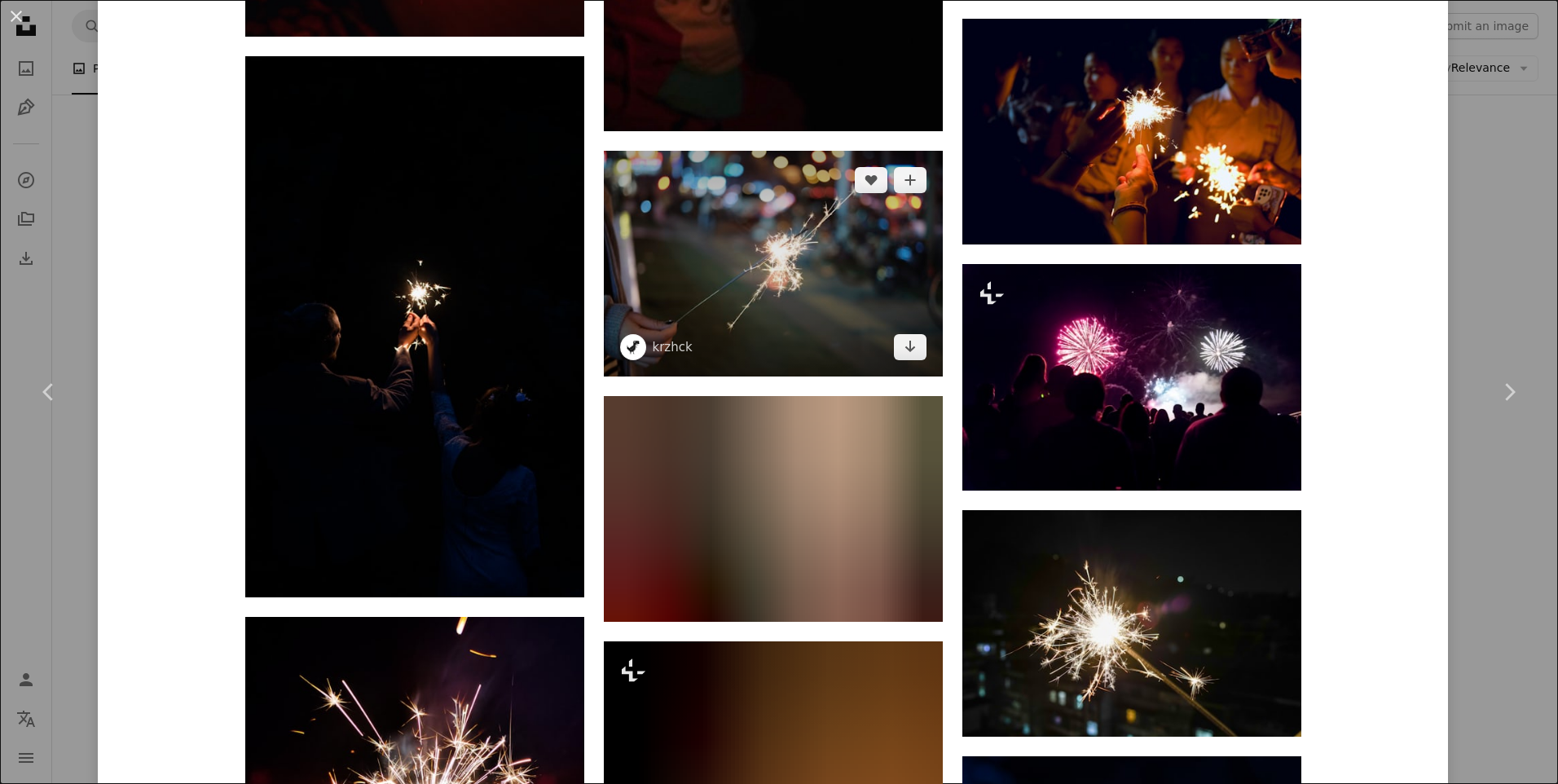
scroll to position [2036, 0]
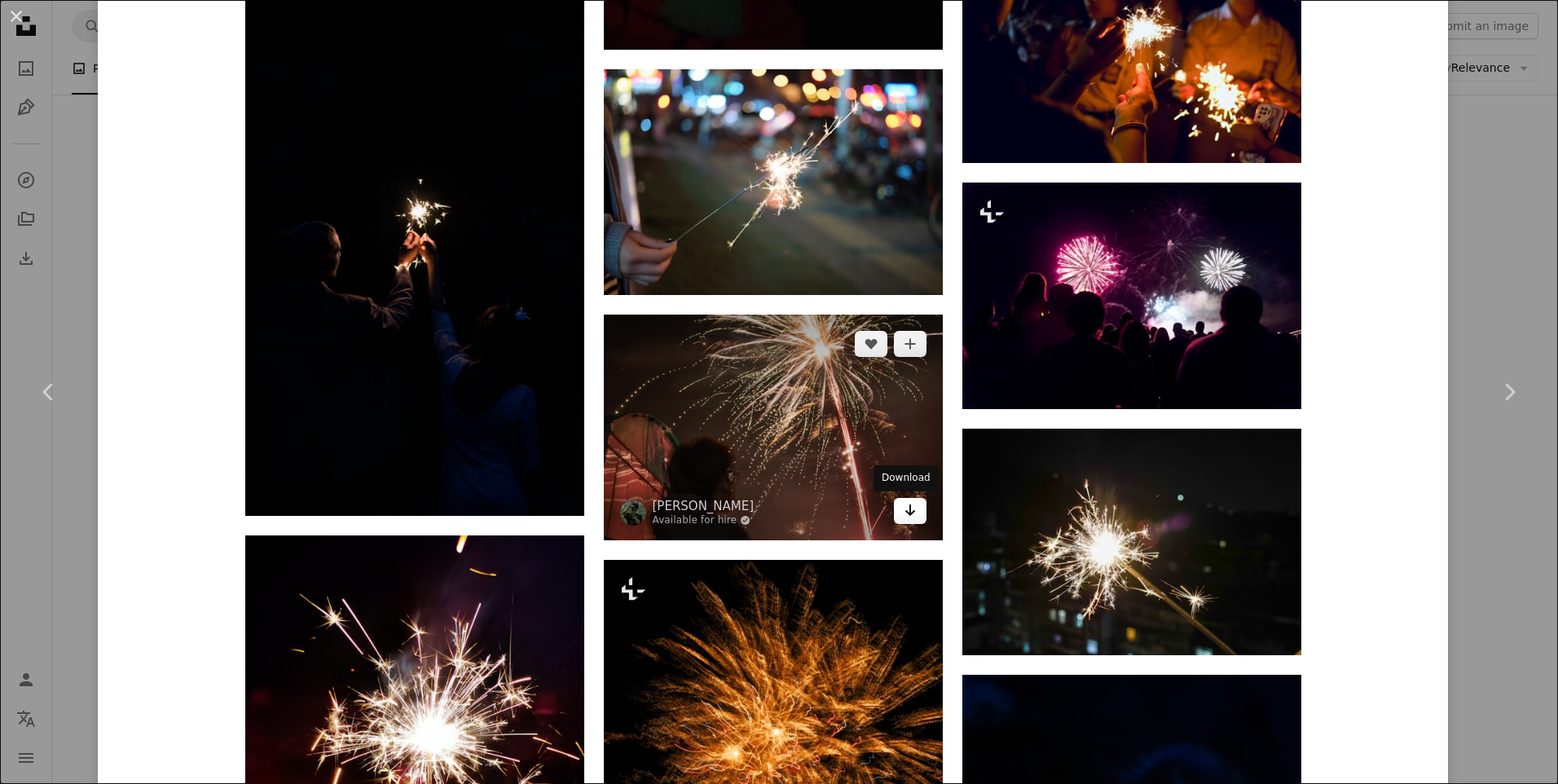
click at [904, 513] on icon "Download" at bounding box center [909, 510] width 10 height 11
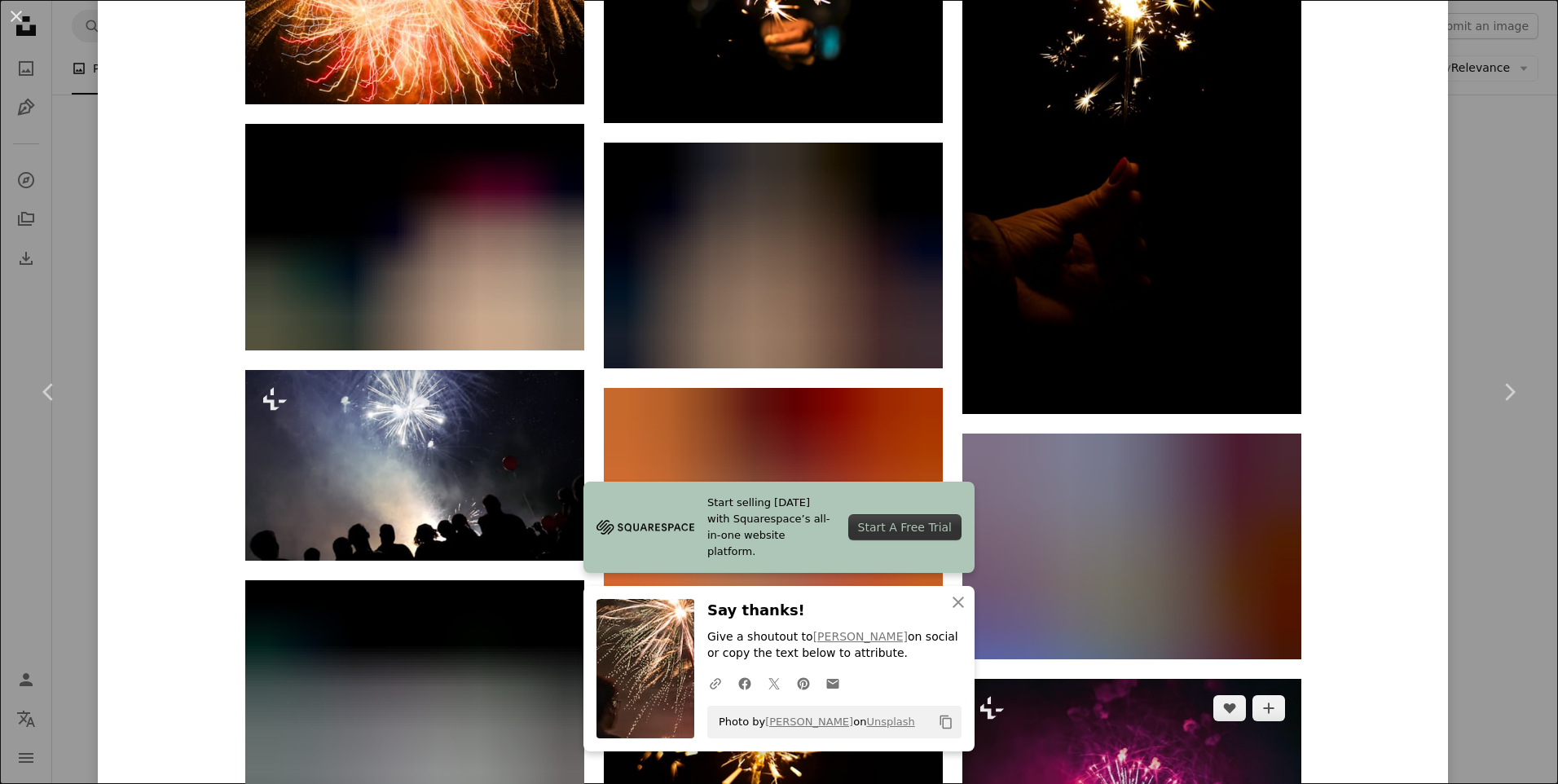
scroll to position [5457, 0]
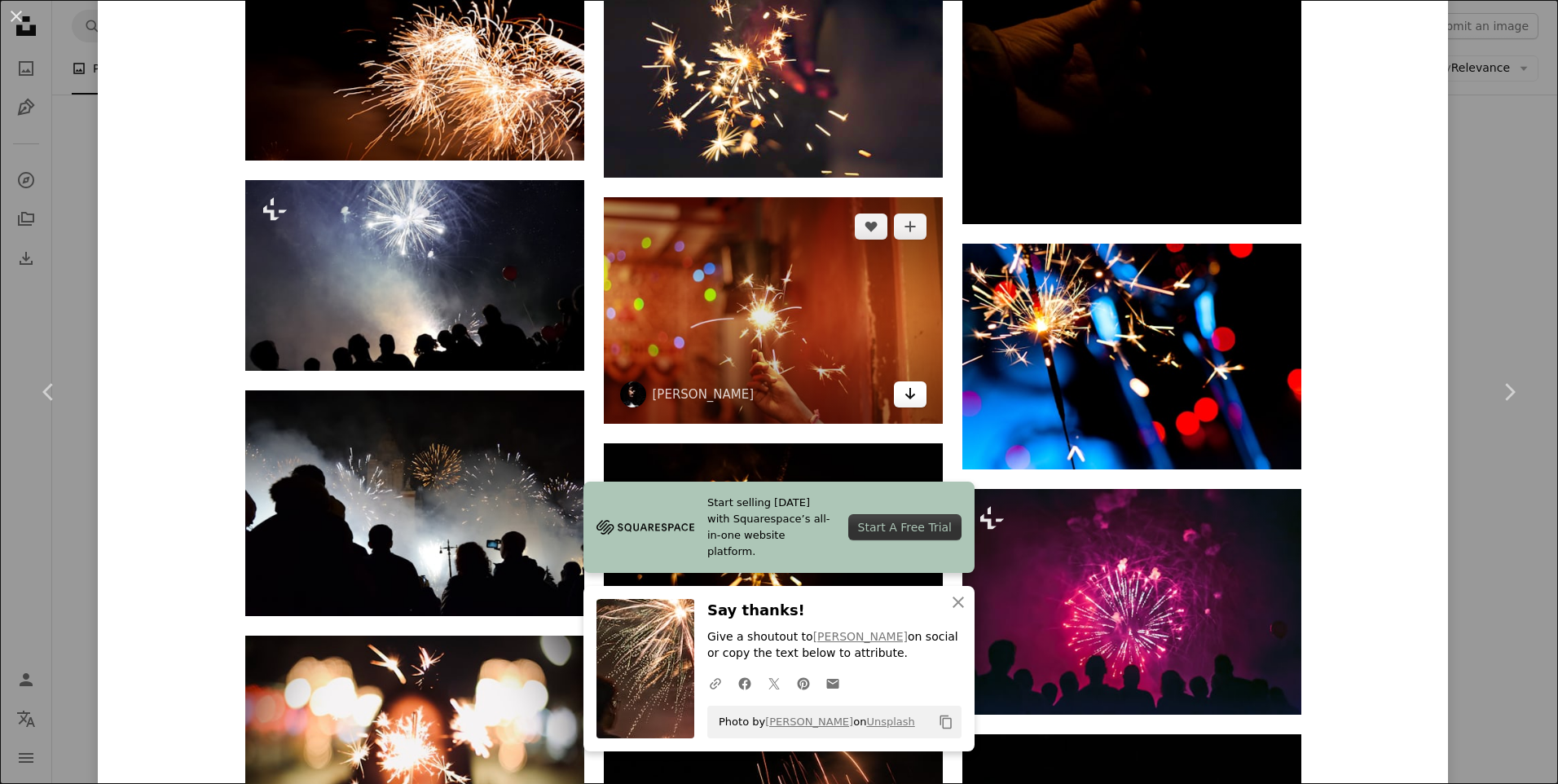
click at [904, 393] on icon "Download" at bounding box center [909, 393] width 10 height 11
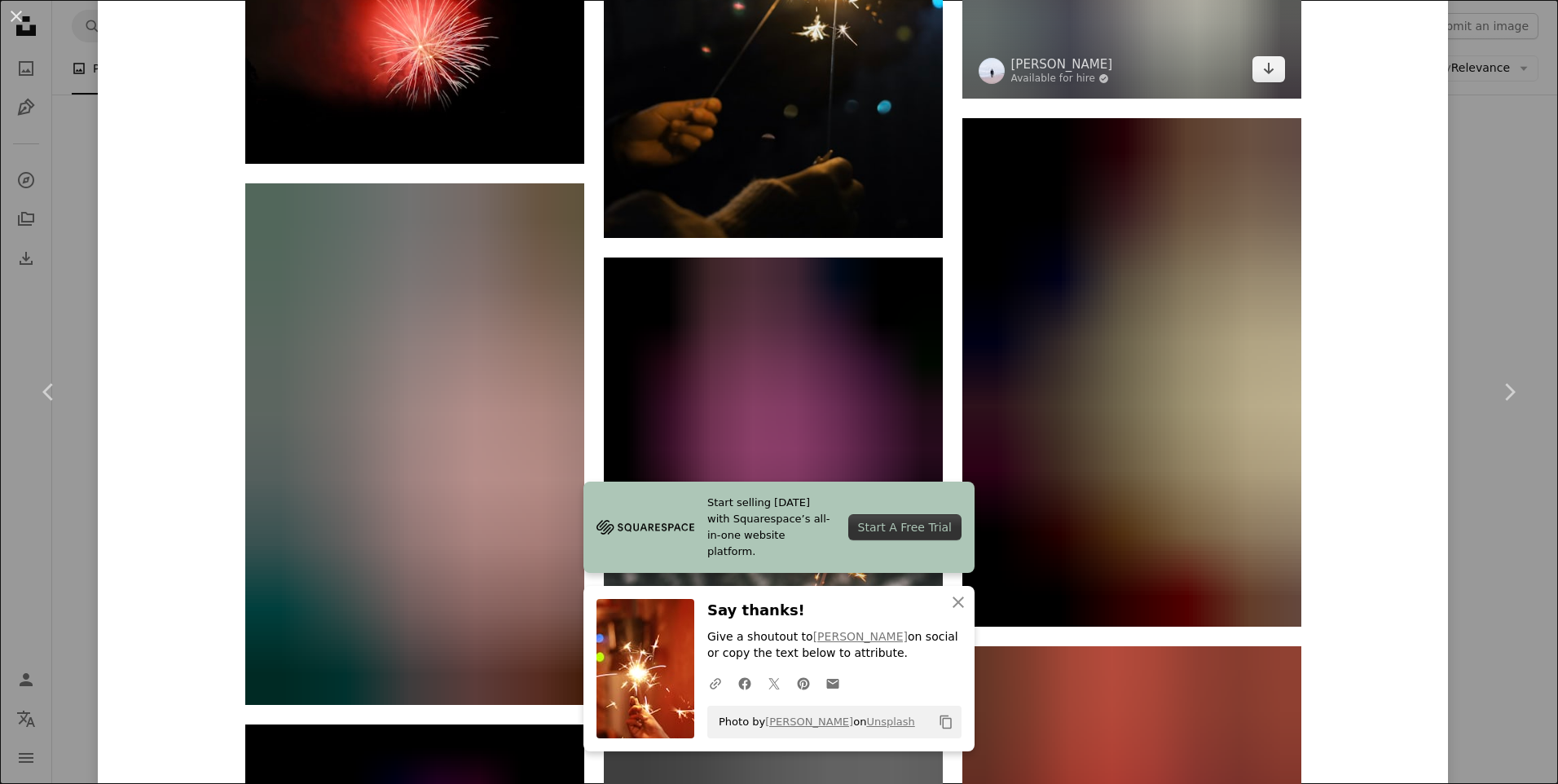
scroll to position [8390, 0]
